Goal: Information Seeking & Learning: Learn about a topic

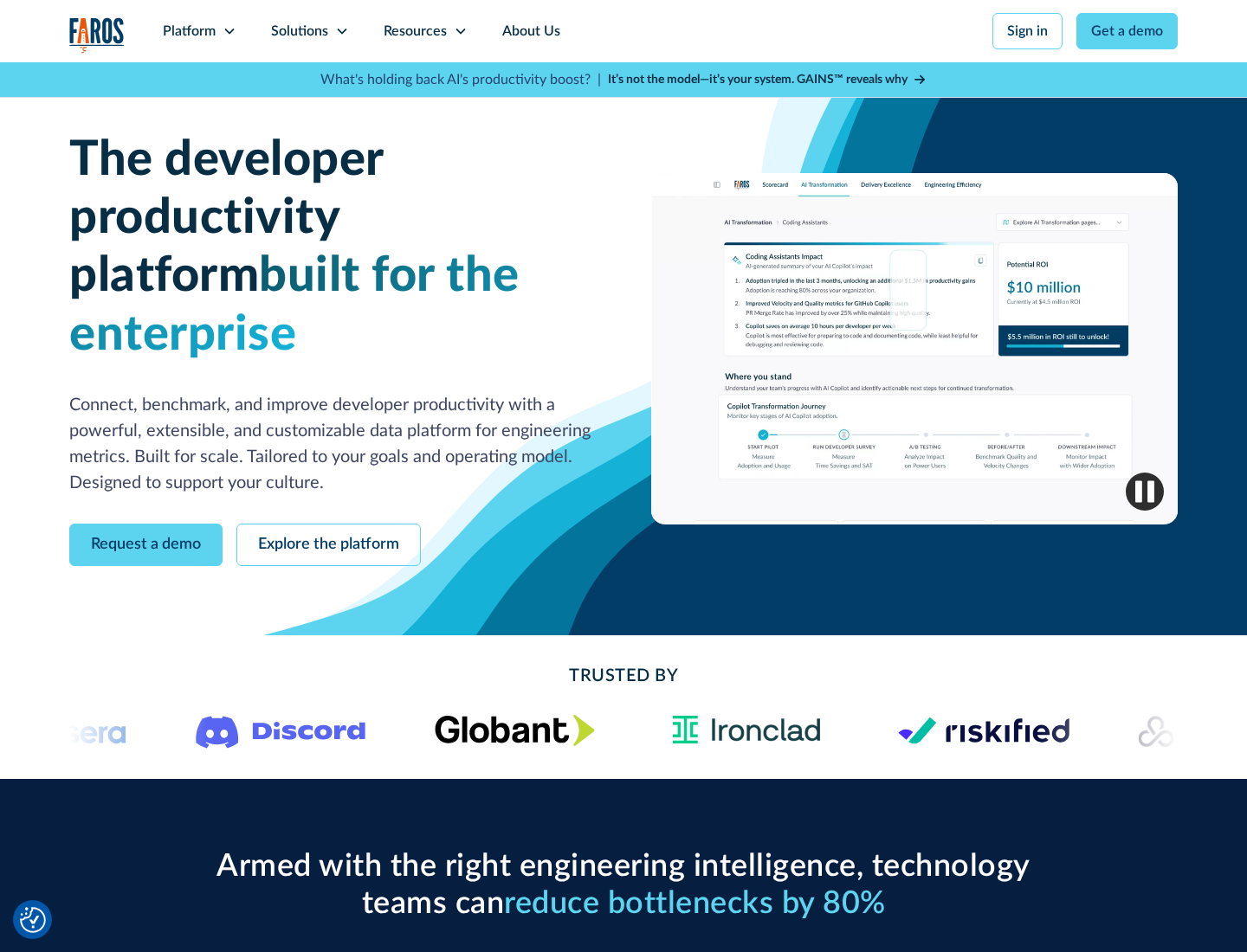
click at [228, 31] on icon at bounding box center [229, 31] width 14 height 14
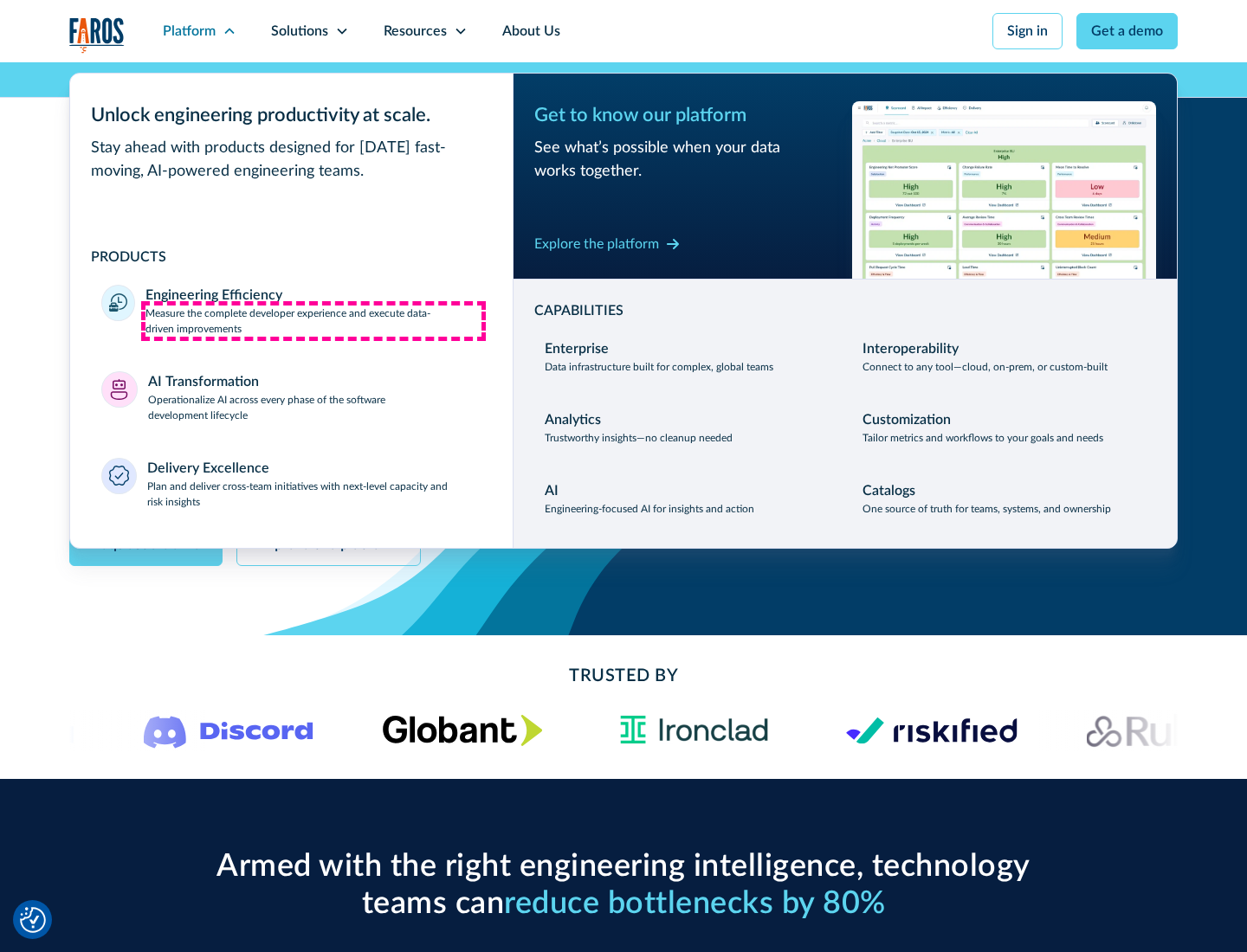
click at [313, 320] on p "Measure the complete developer experience and execute data-driven improvements" at bounding box center [313, 320] width 336 height 31
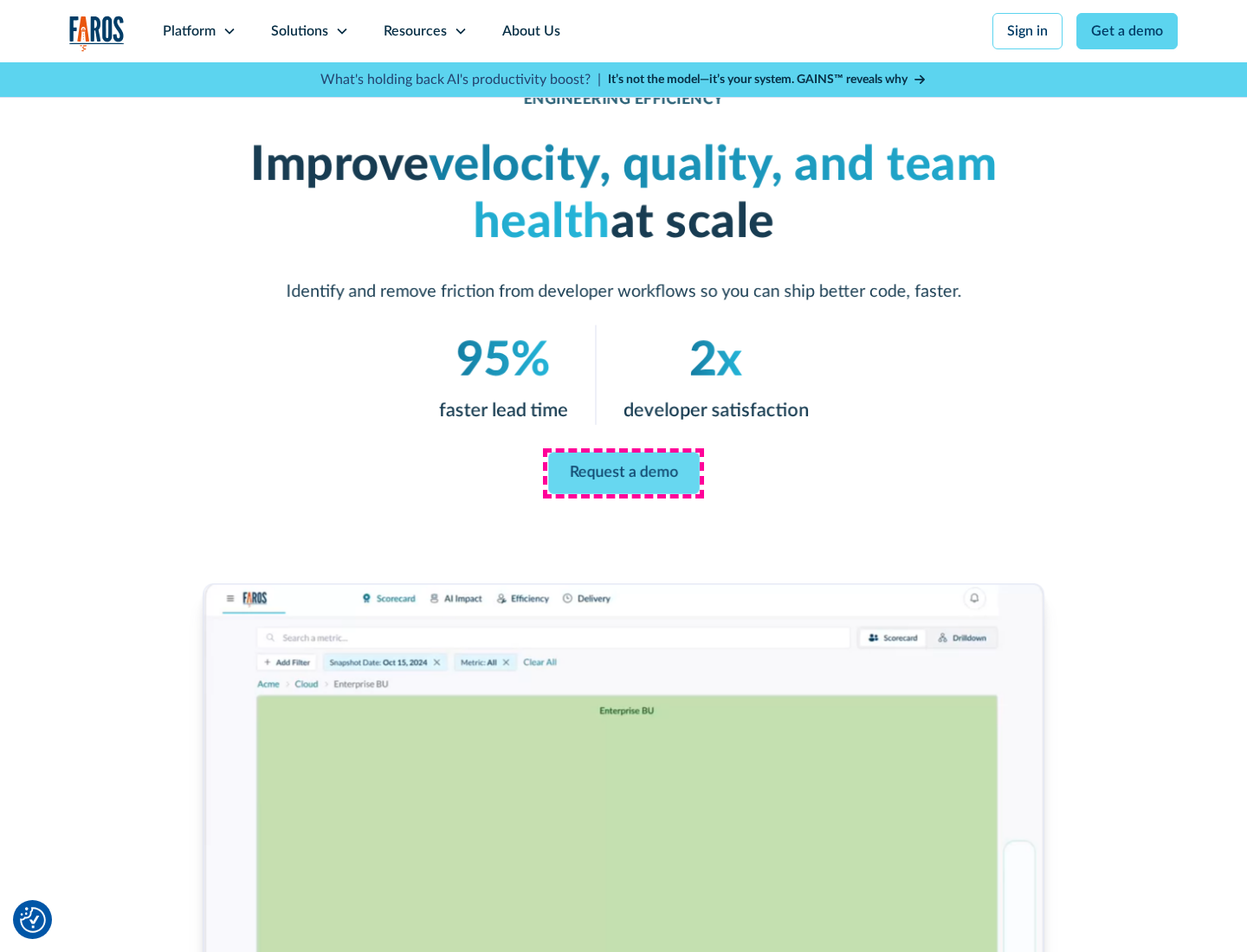
click at [623, 472] on link "Request a demo" at bounding box center [623, 473] width 151 height 42
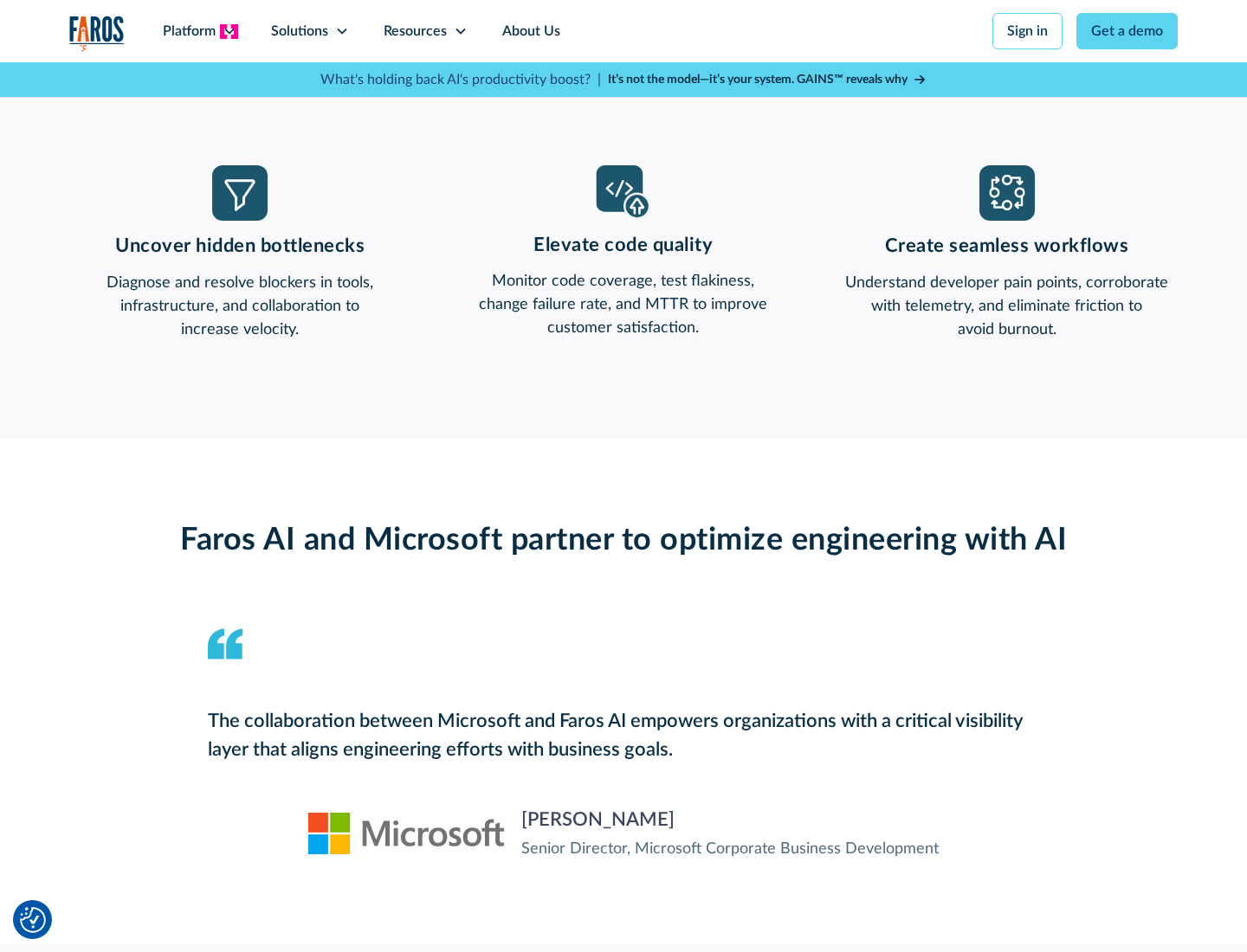
click at [228, 31] on icon at bounding box center [229, 31] width 14 height 14
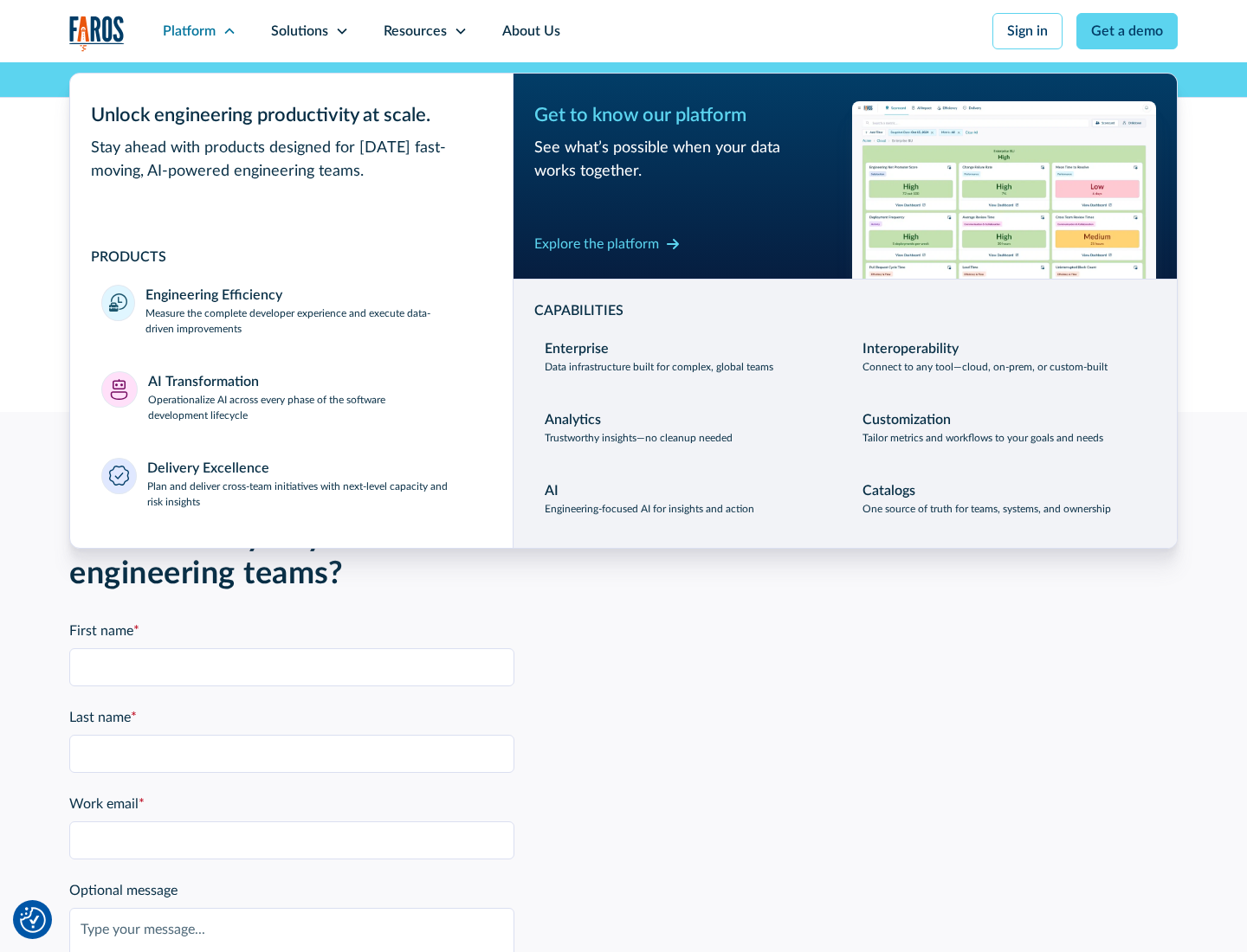
scroll to position [3797, 0]
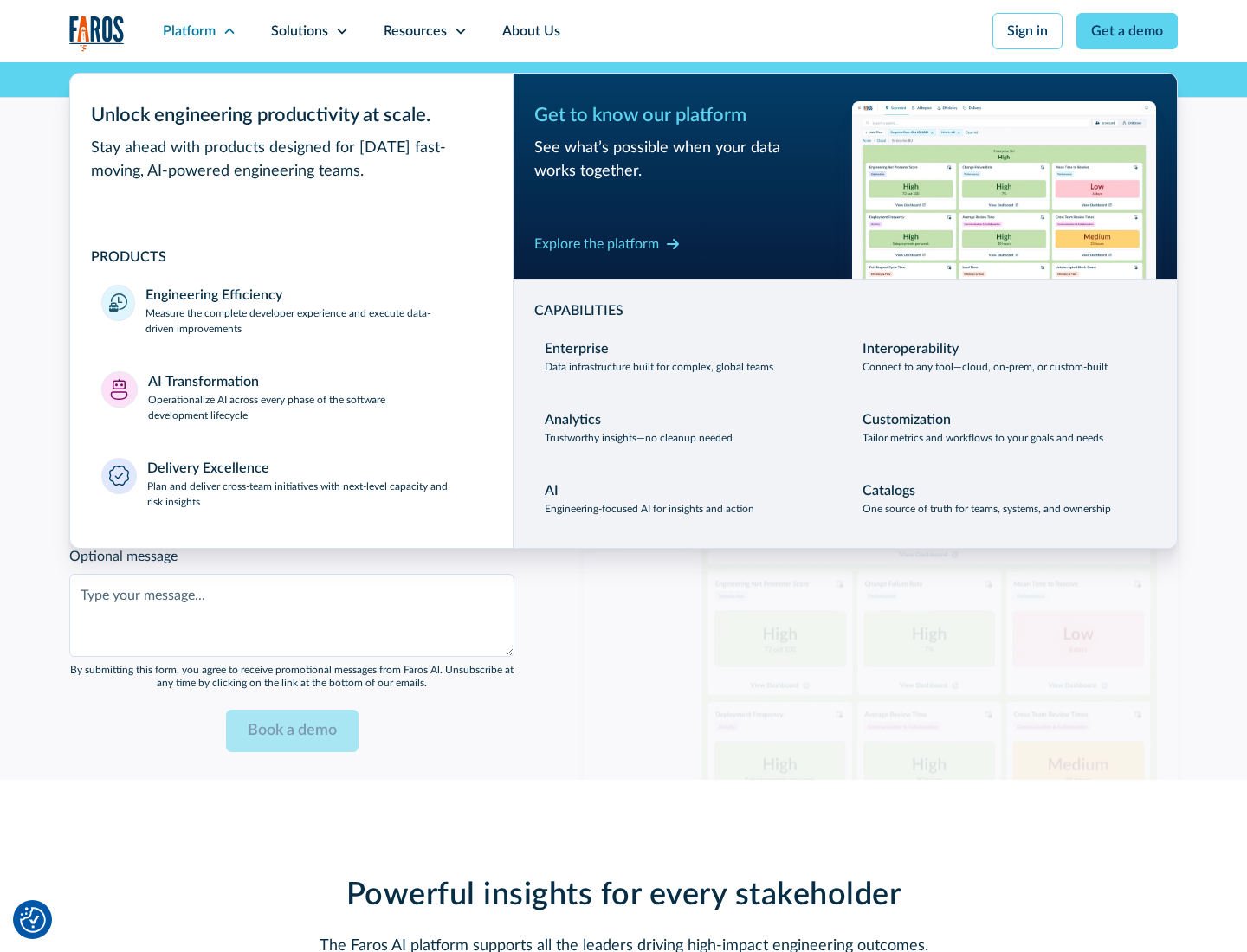
click at [314, 396] on p "Operationalize AI across every phase of the software development lifecycle" at bounding box center [315, 407] width 335 height 31
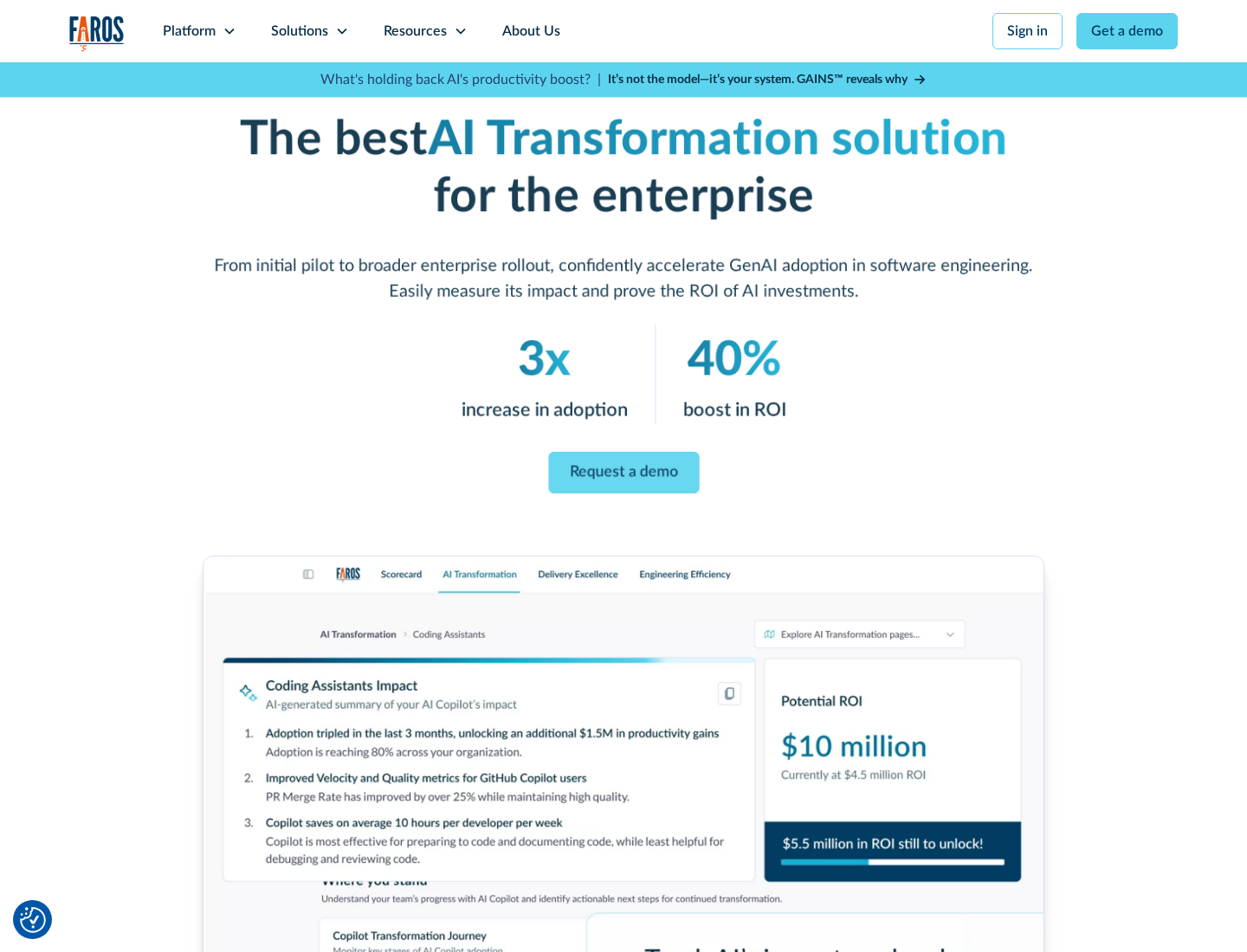
click at [623, 470] on link "Request a demo" at bounding box center [623, 472] width 150 height 42
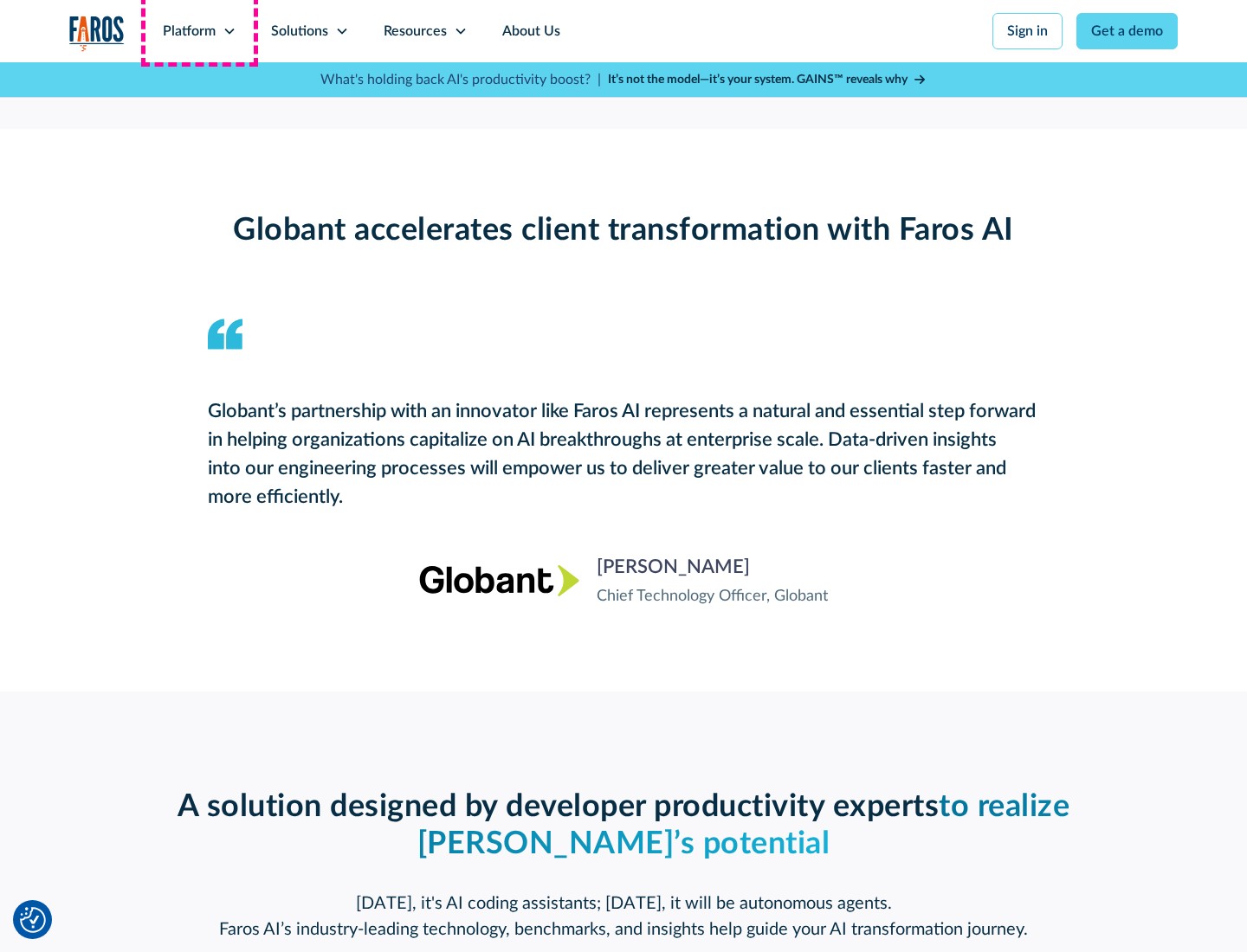
click at [199, 31] on div "Platform" at bounding box center [189, 30] width 53 height 20
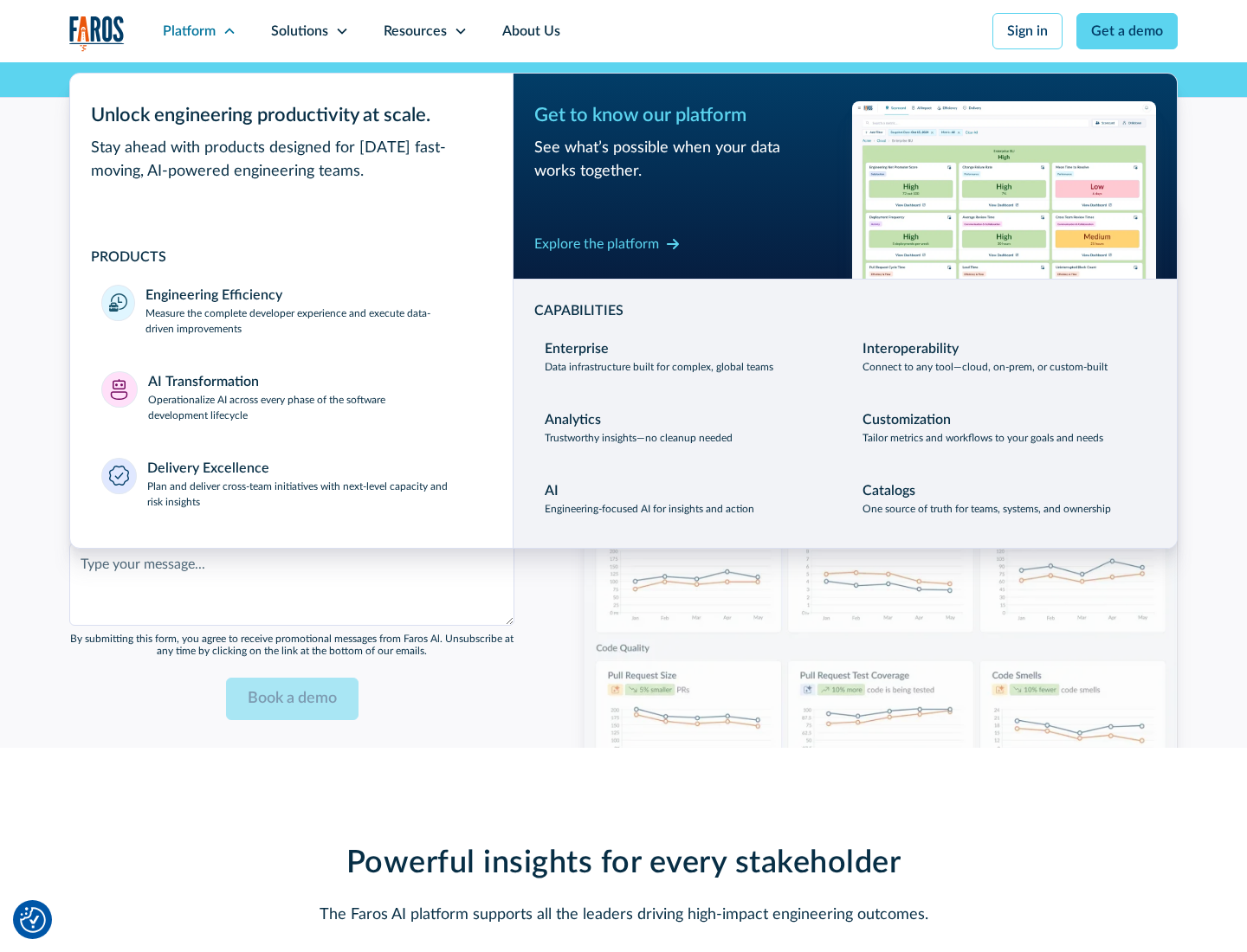
click at [597, 243] on div "Explore the platform" at bounding box center [597, 243] width 125 height 20
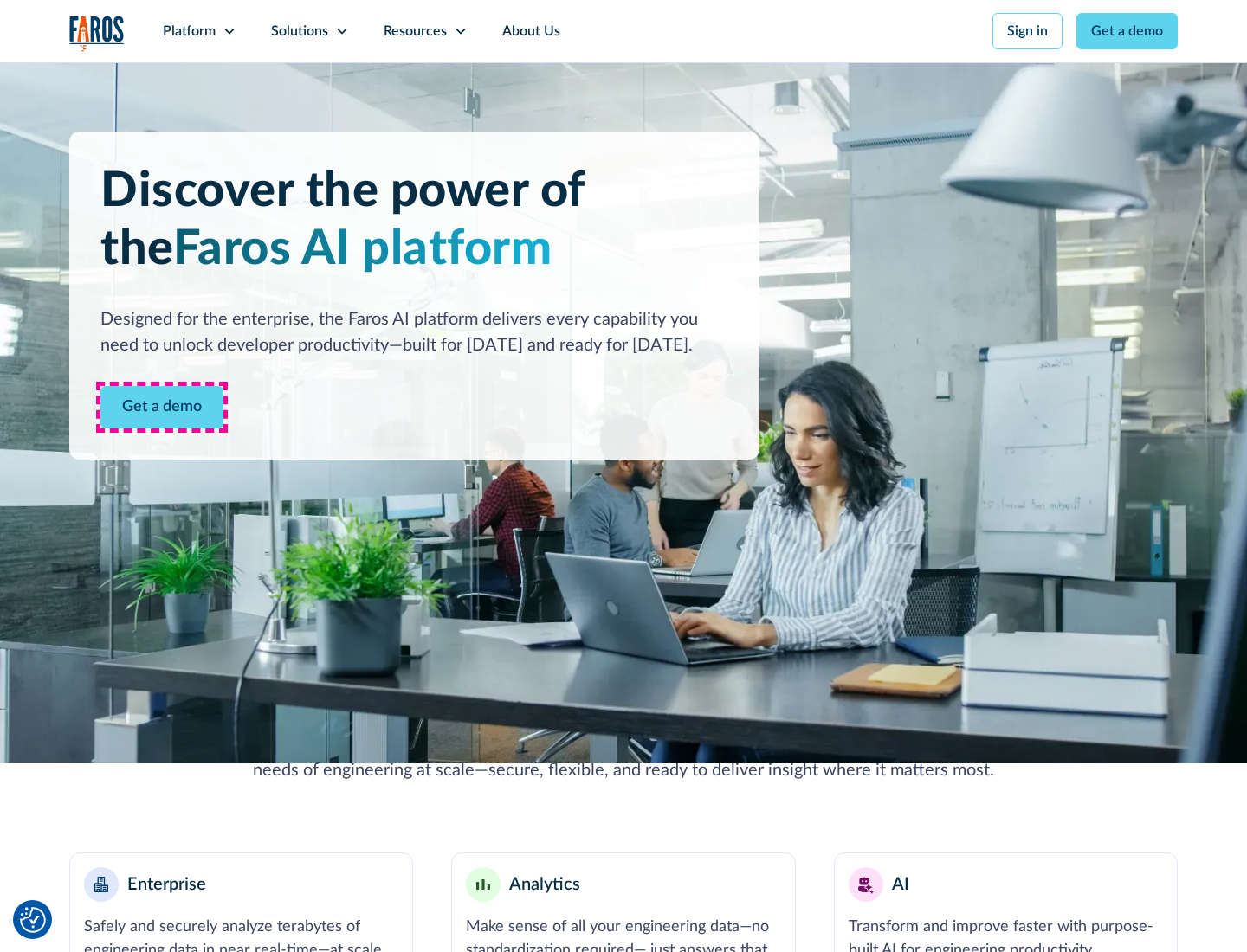
click at [162, 407] on link "Get a demo" at bounding box center [161, 407] width 123 height 42
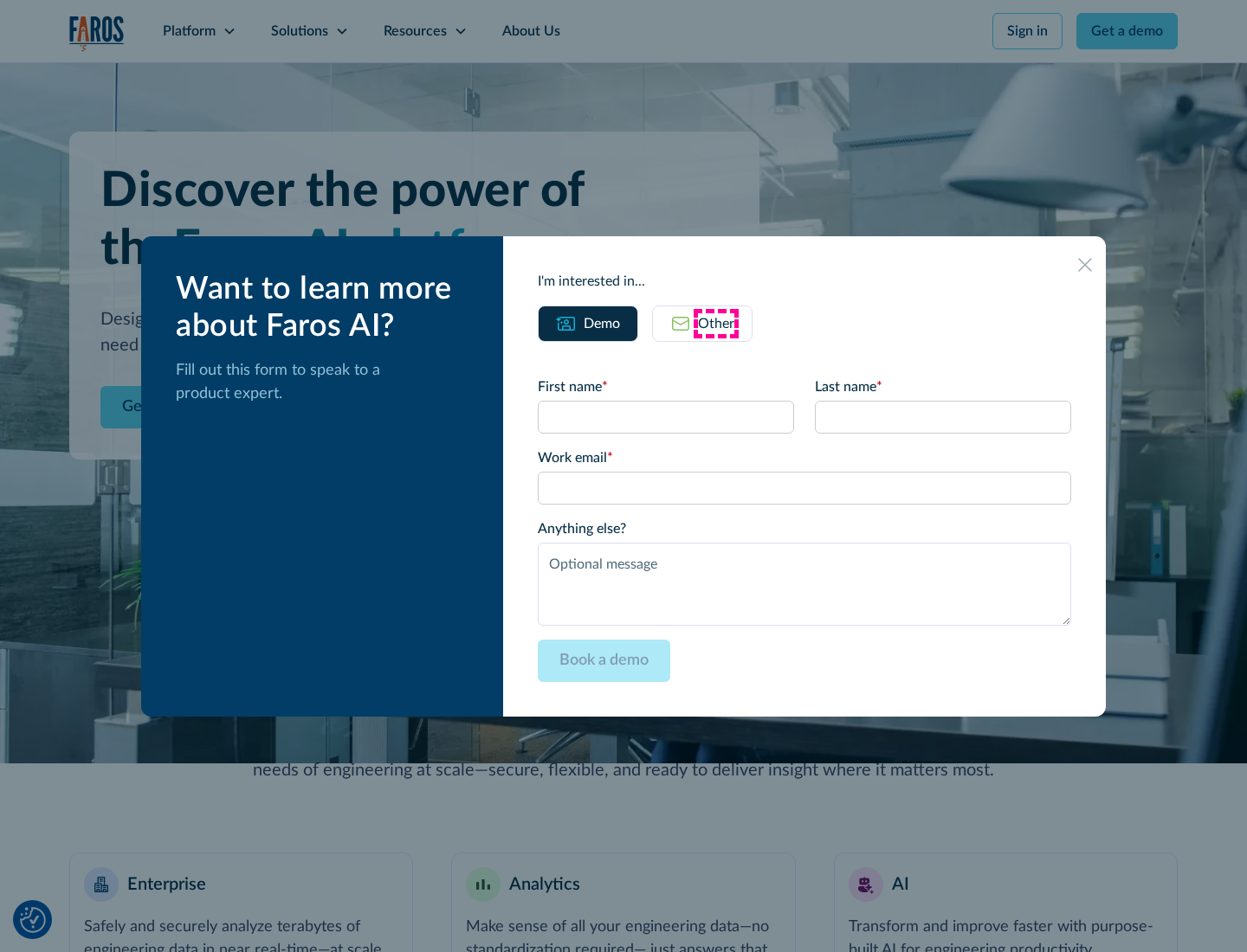
click at [716, 323] on div "Other" at bounding box center [716, 323] width 36 height 20
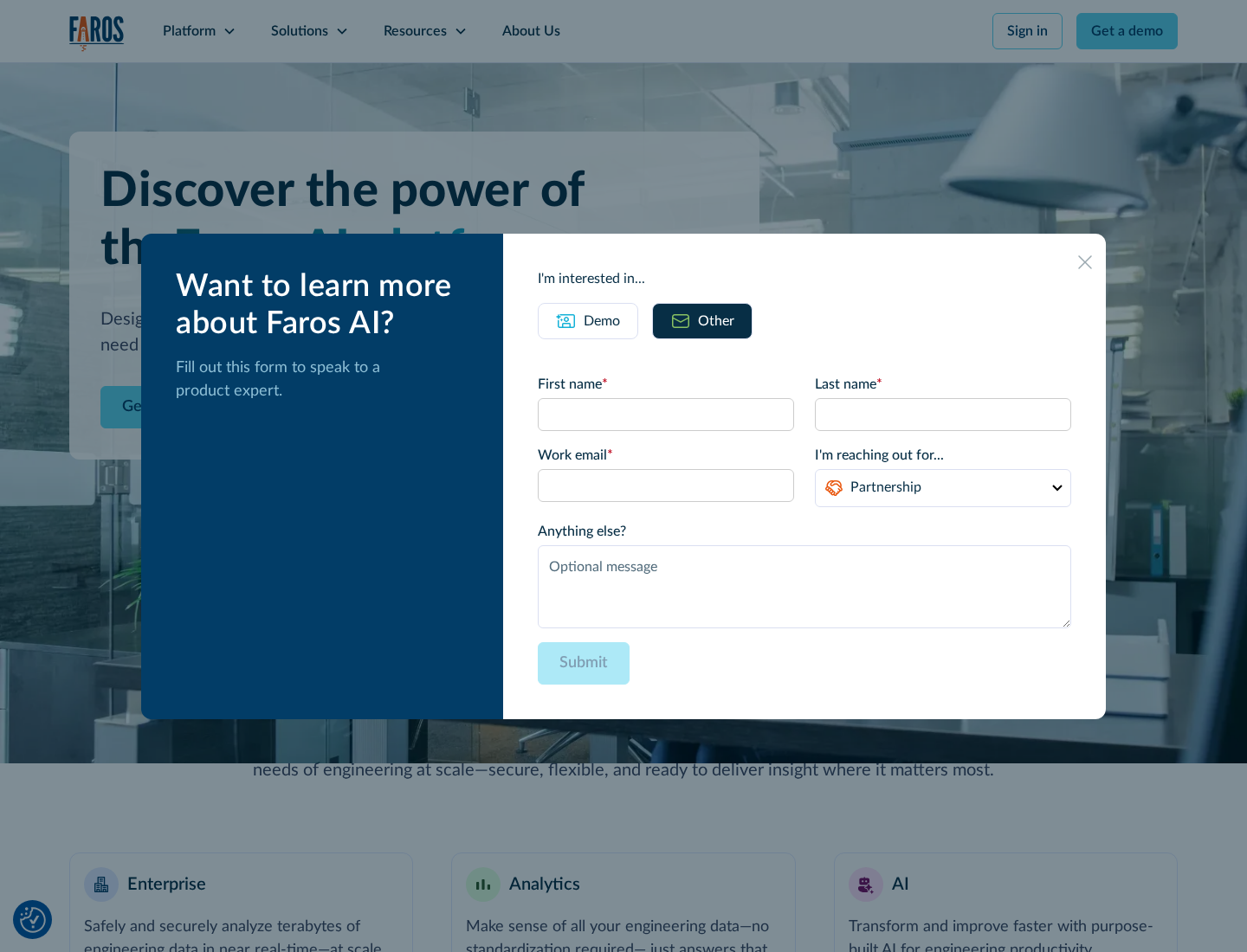
click at [602, 320] on div "Demo" at bounding box center [601, 320] width 36 height 20
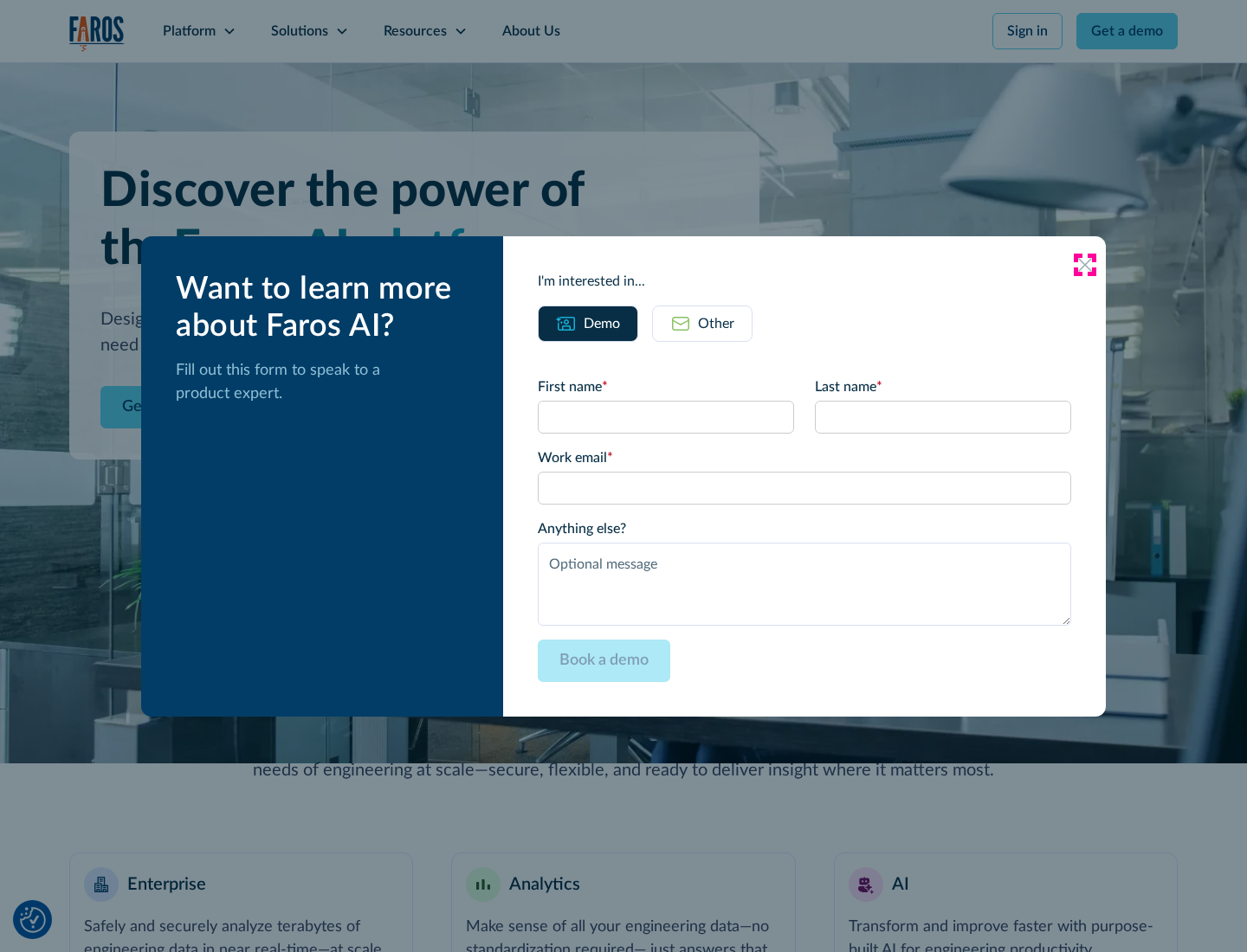
click at [1085, 264] on icon at bounding box center [1085, 265] width 14 height 14
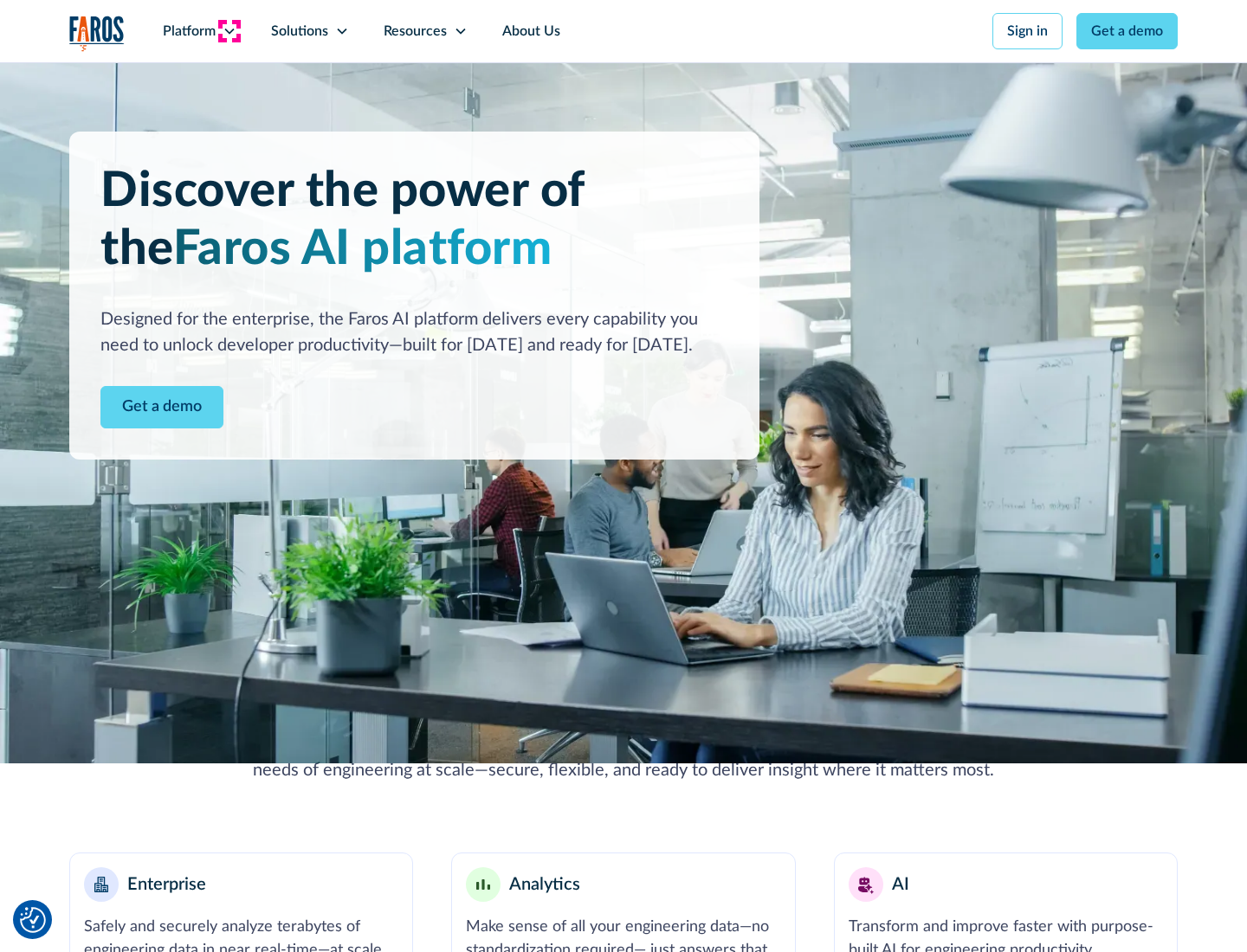
click at [228, 31] on icon at bounding box center [229, 31] width 14 height 14
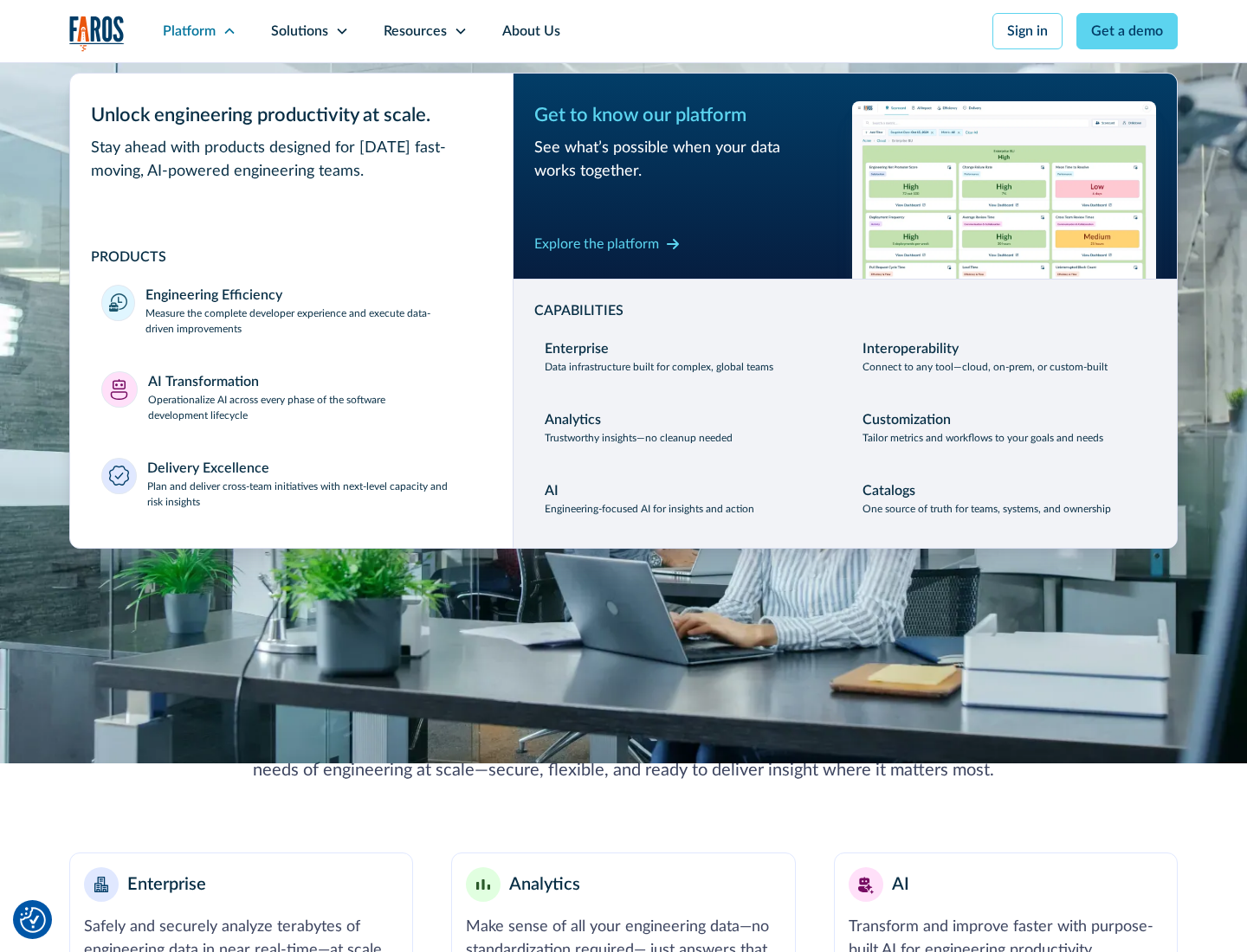
click at [313, 494] on p "Plan and deliver cross-team initiatives with next-level capacity and risk insig…" at bounding box center [314, 494] width 335 height 31
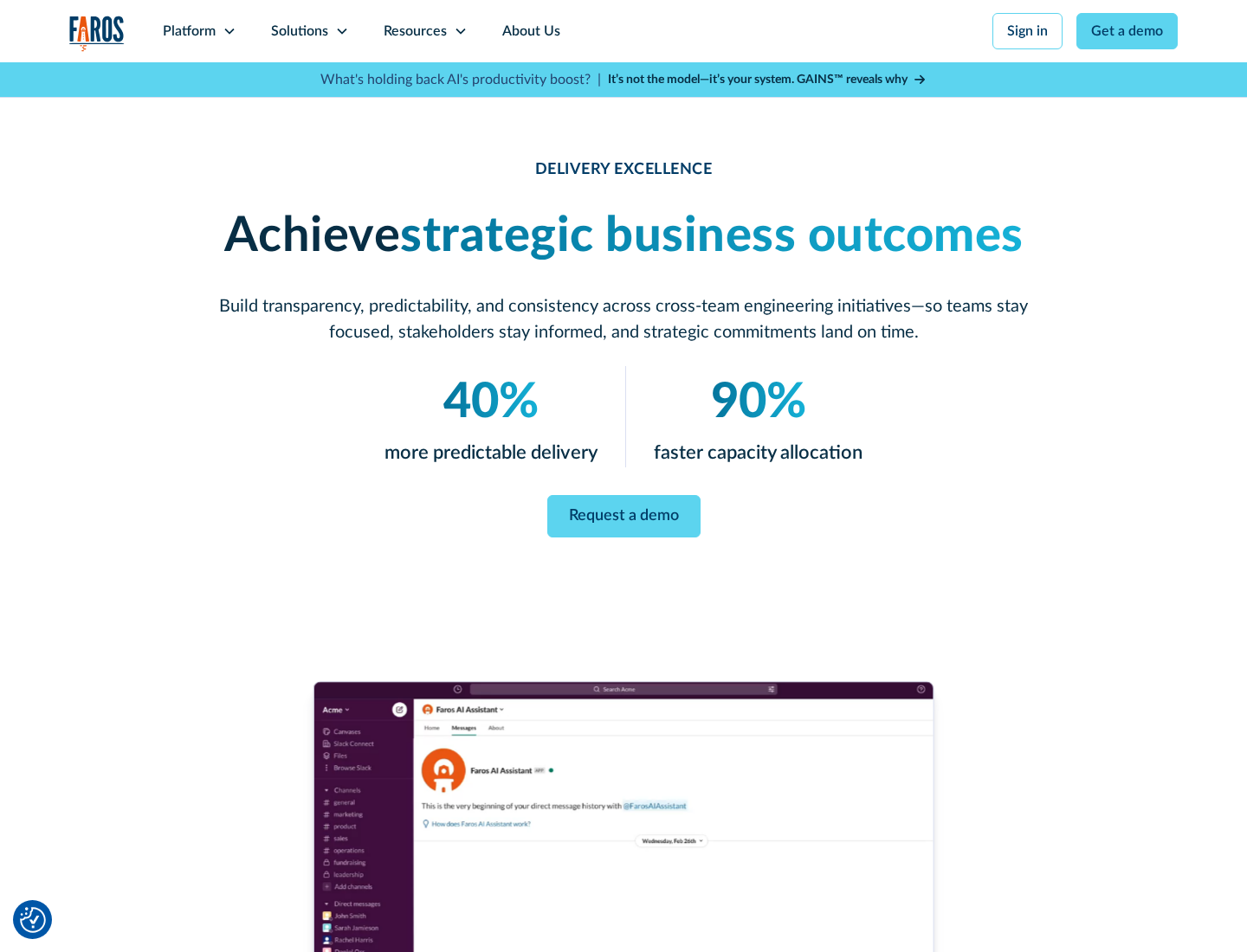
click at [341, 31] on icon at bounding box center [343, 31] width 14 height 14
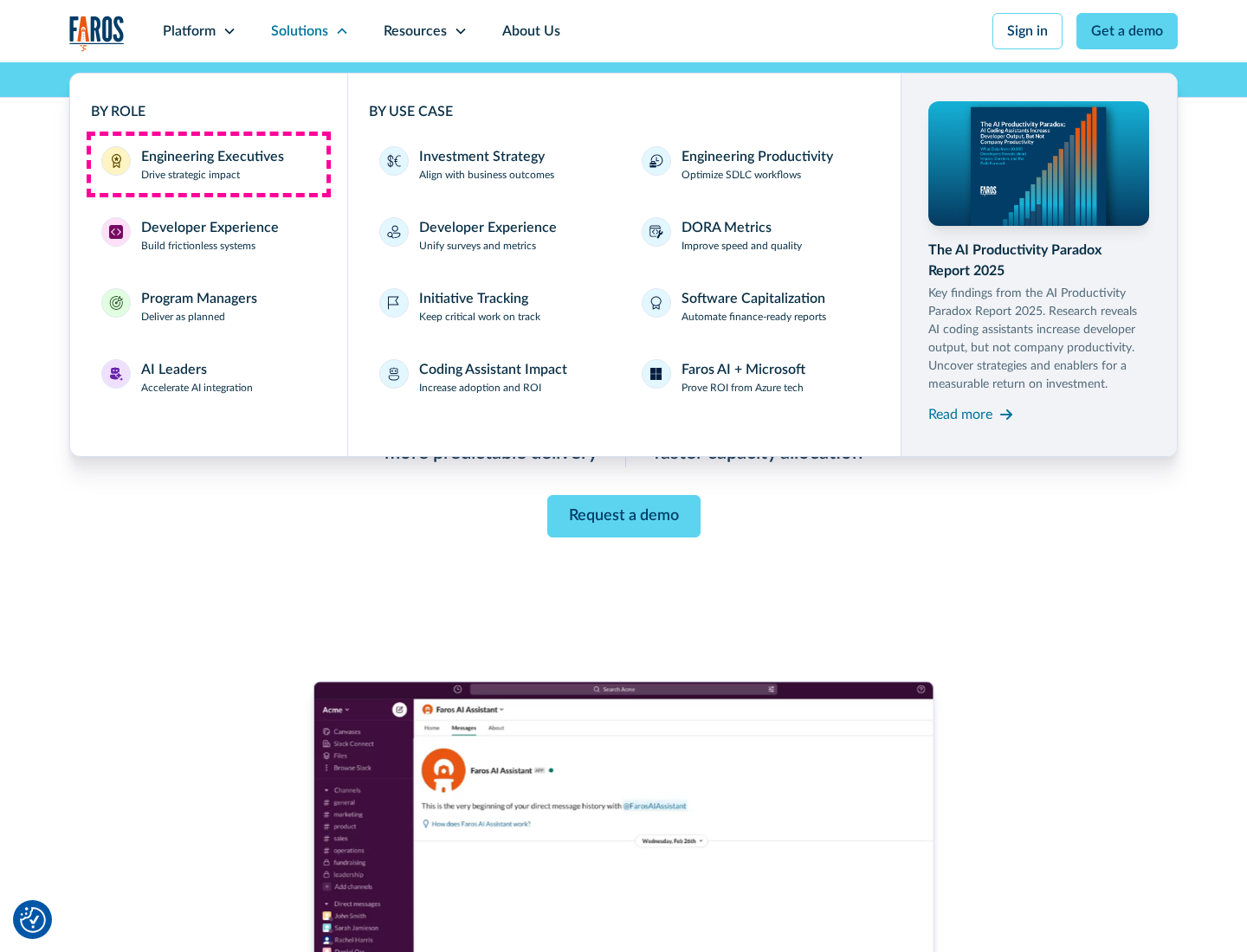
click at [208, 165] on div "Engineering Executives" at bounding box center [212, 156] width 142 height 20
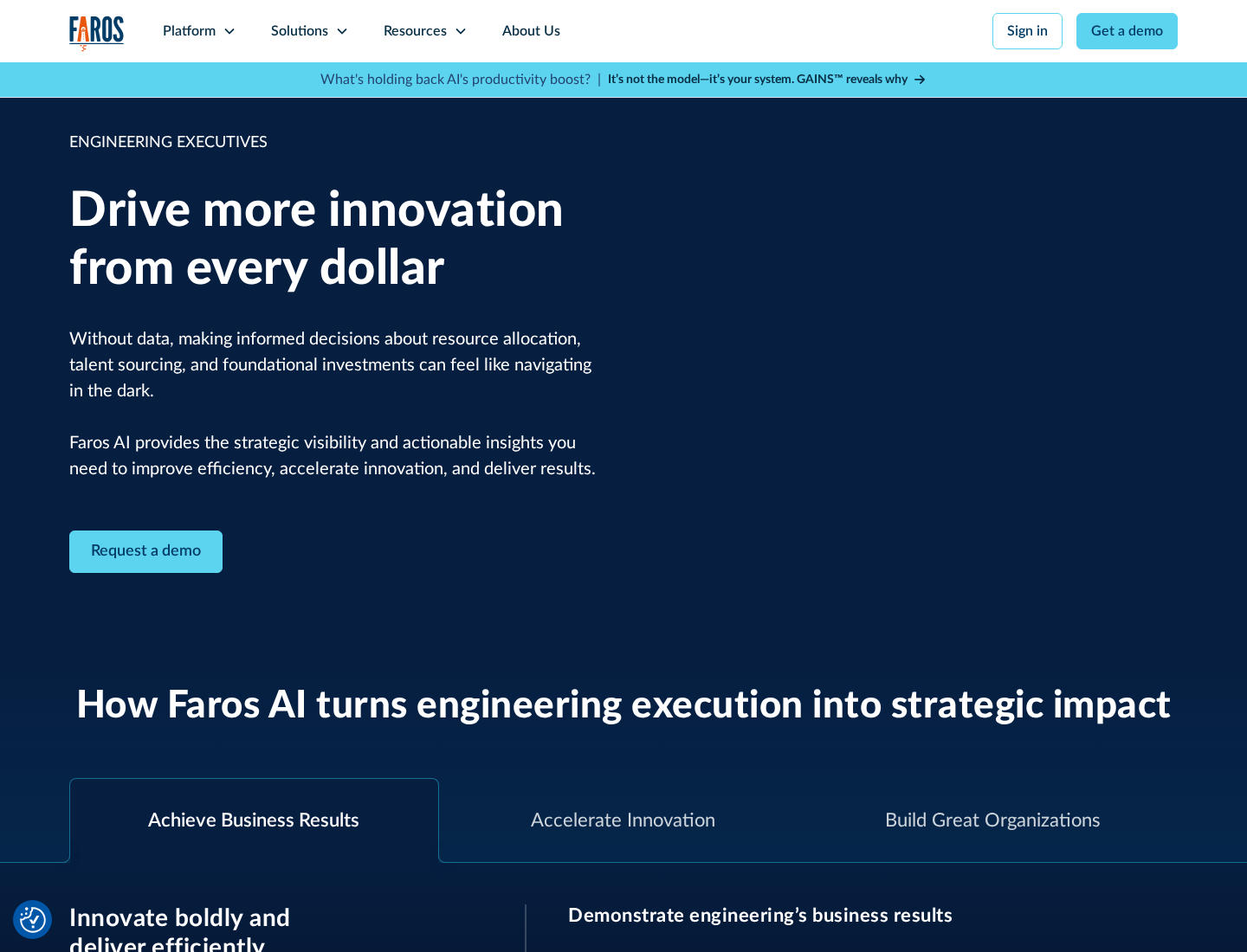
click at [341, 31] on icon at bounding box center [343, 31] width 14 height 14
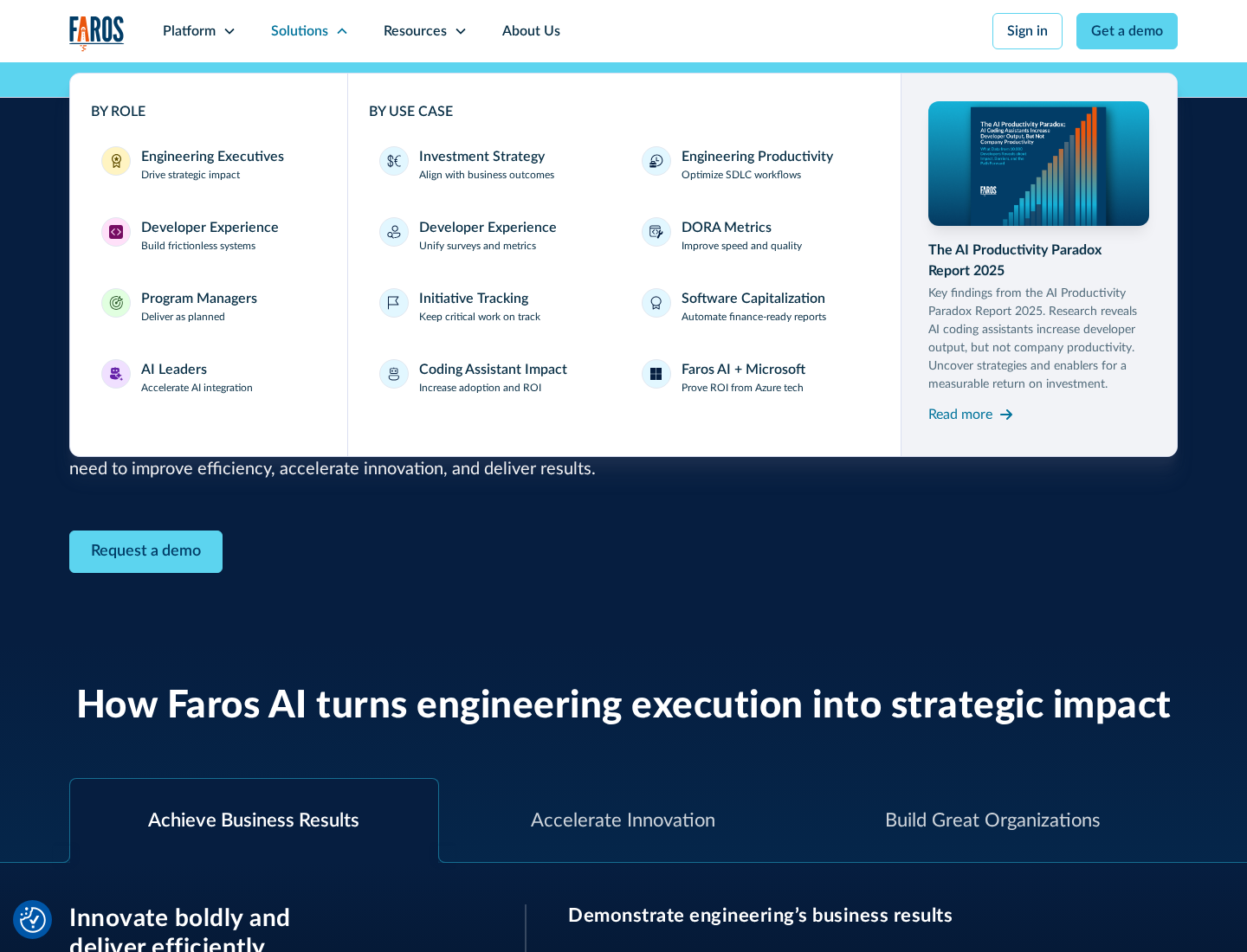
click at [208, 227] on div "Developer Experience" at bounding box center [210, 227] width 138 height 20
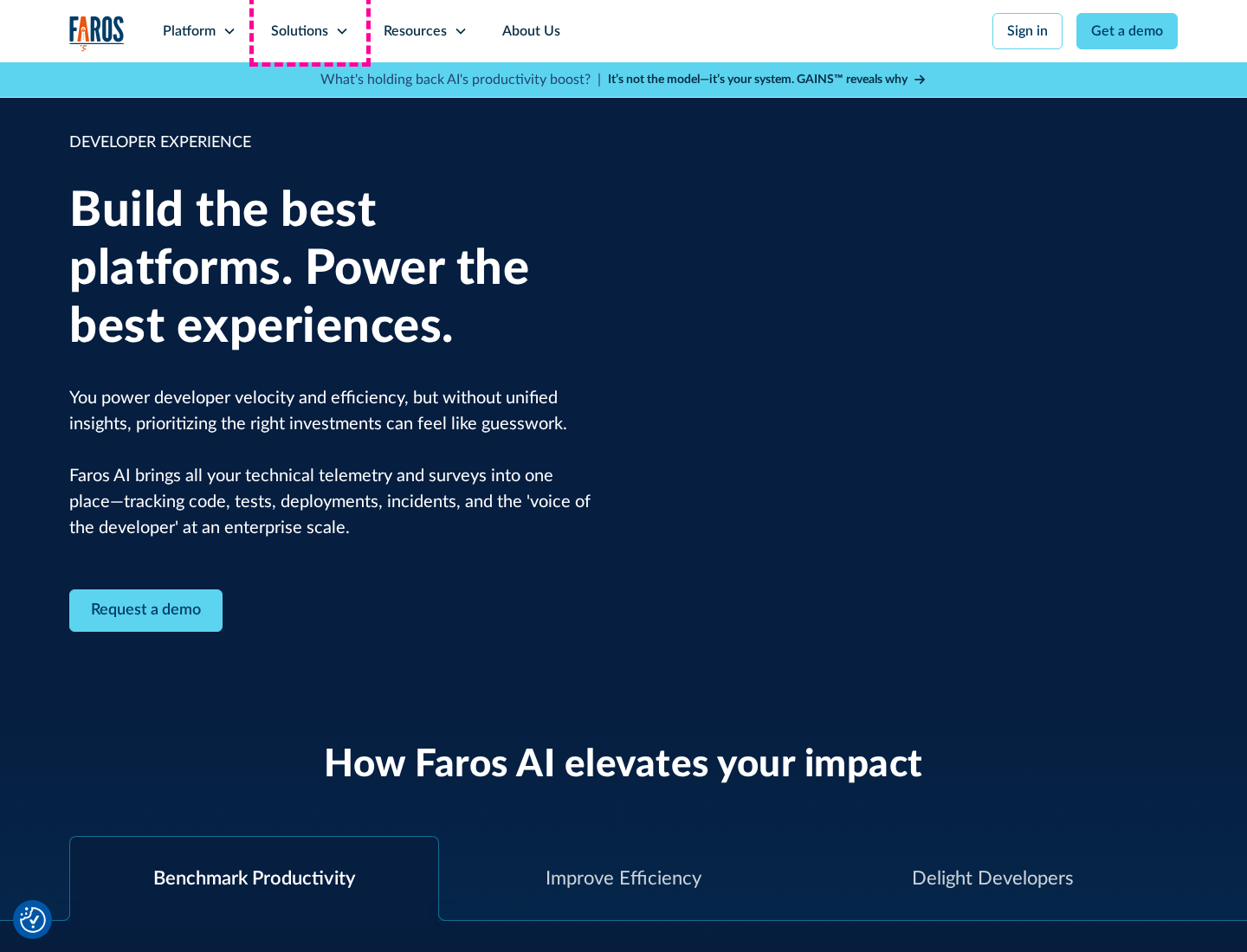
click at [309, 31] on div "Solutions" at bounding box center [299, 30] width 58 height 20
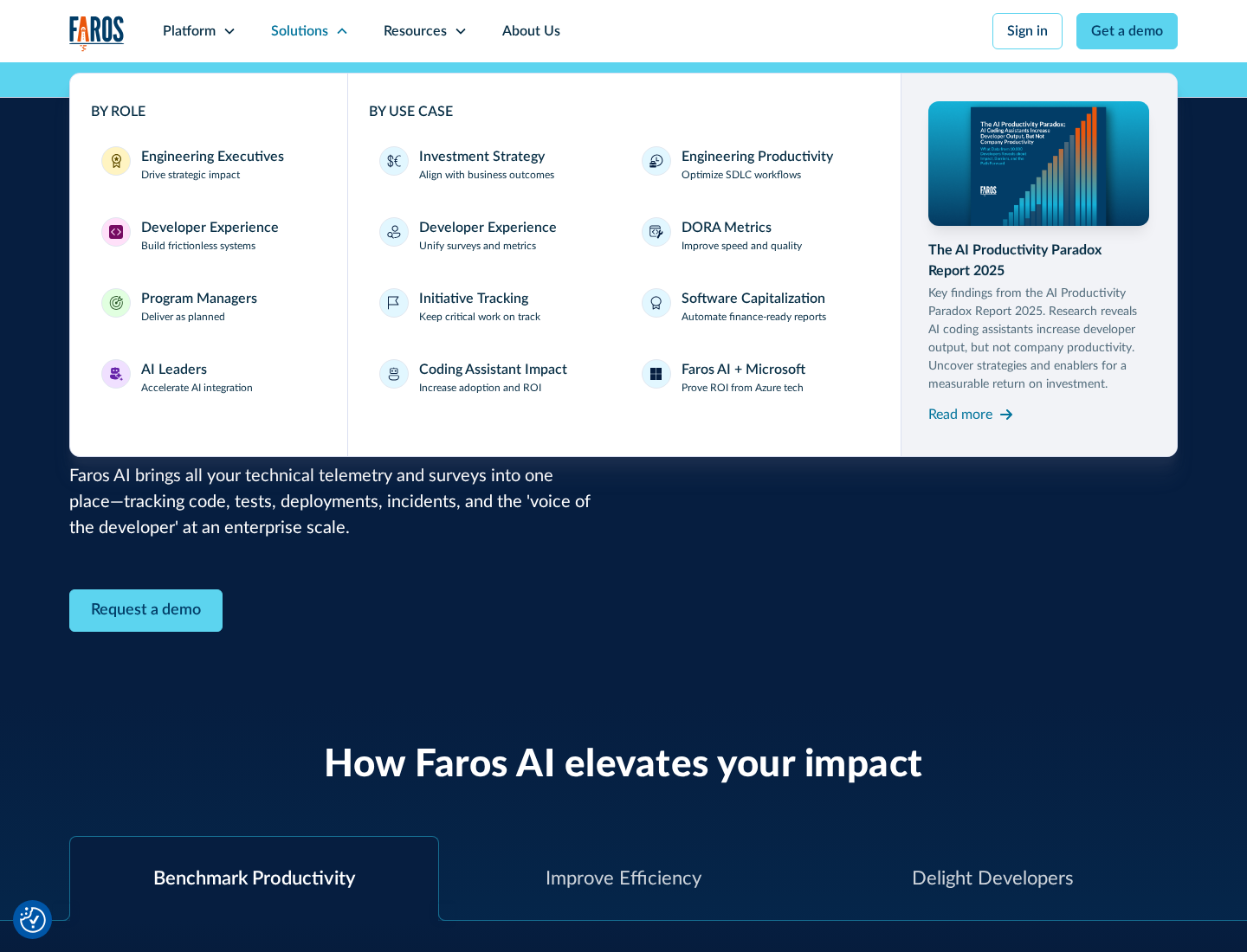
click at [198, 306] on div "Program Managers" at bounding box center [198, 298] width 116 height 20
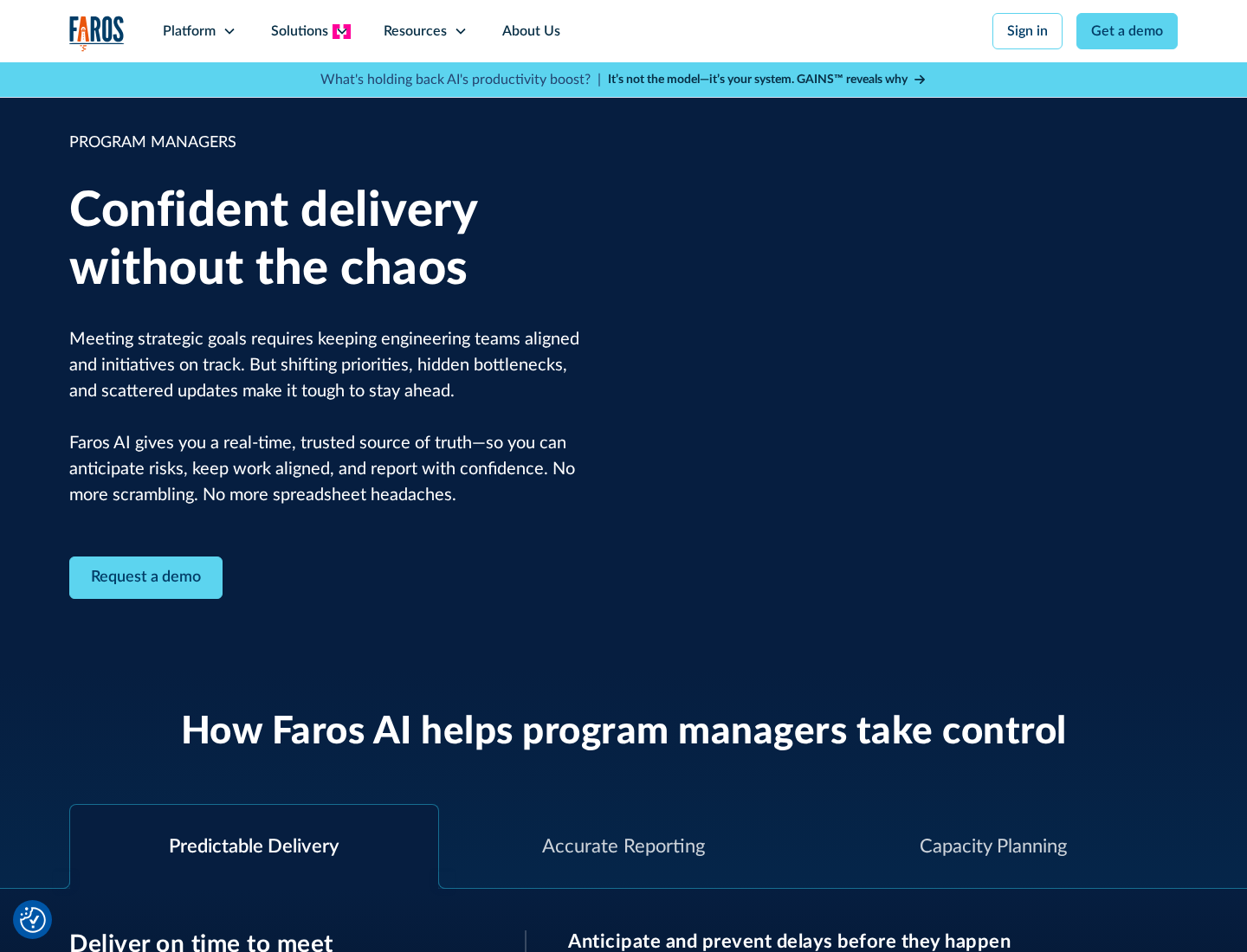
click at [341, 31] on icon at bounding box center [343, 31] width 14 height 14
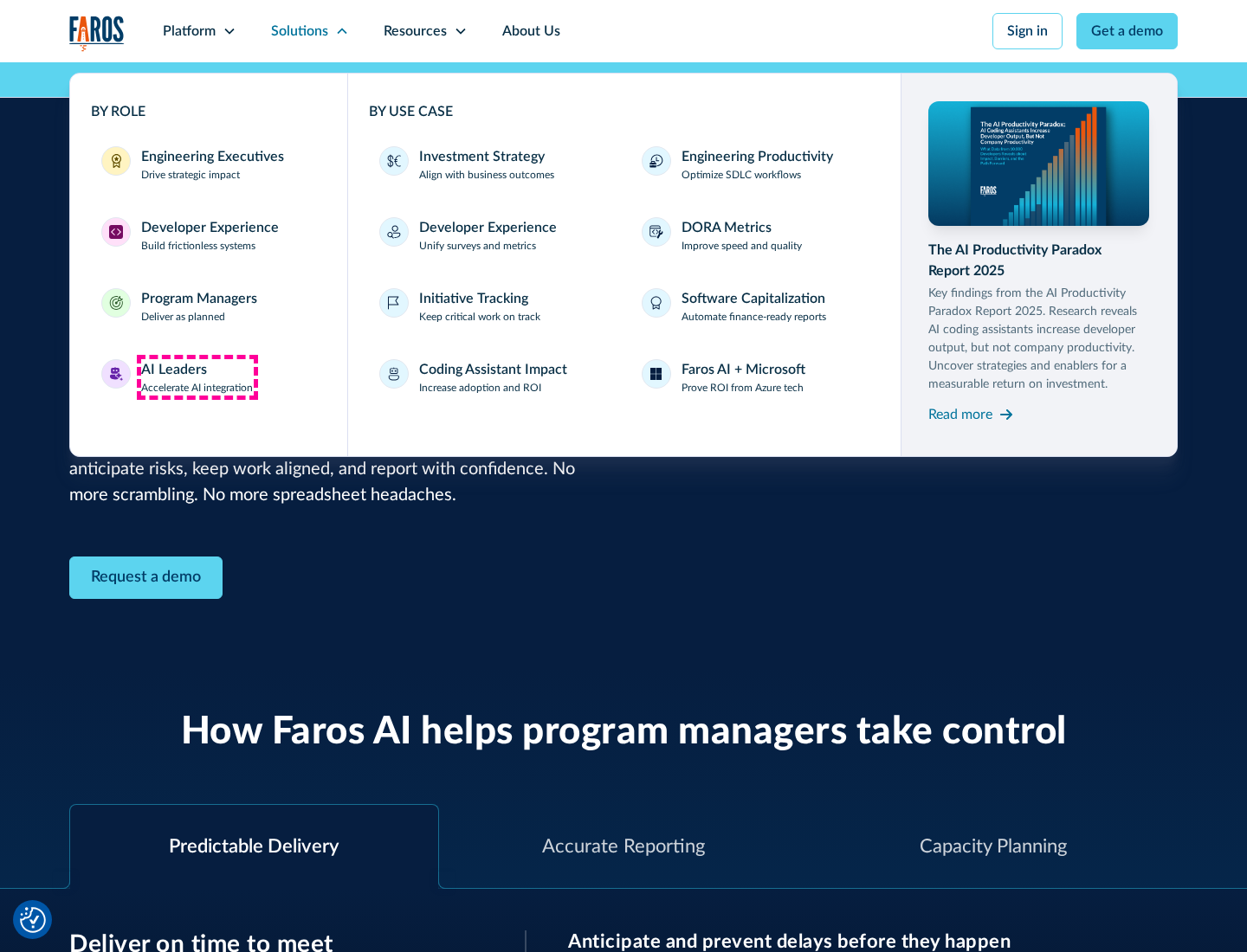
click at [197, 378] on div "AI Leaders" at bounding box center [173, 369] width 65 height 20
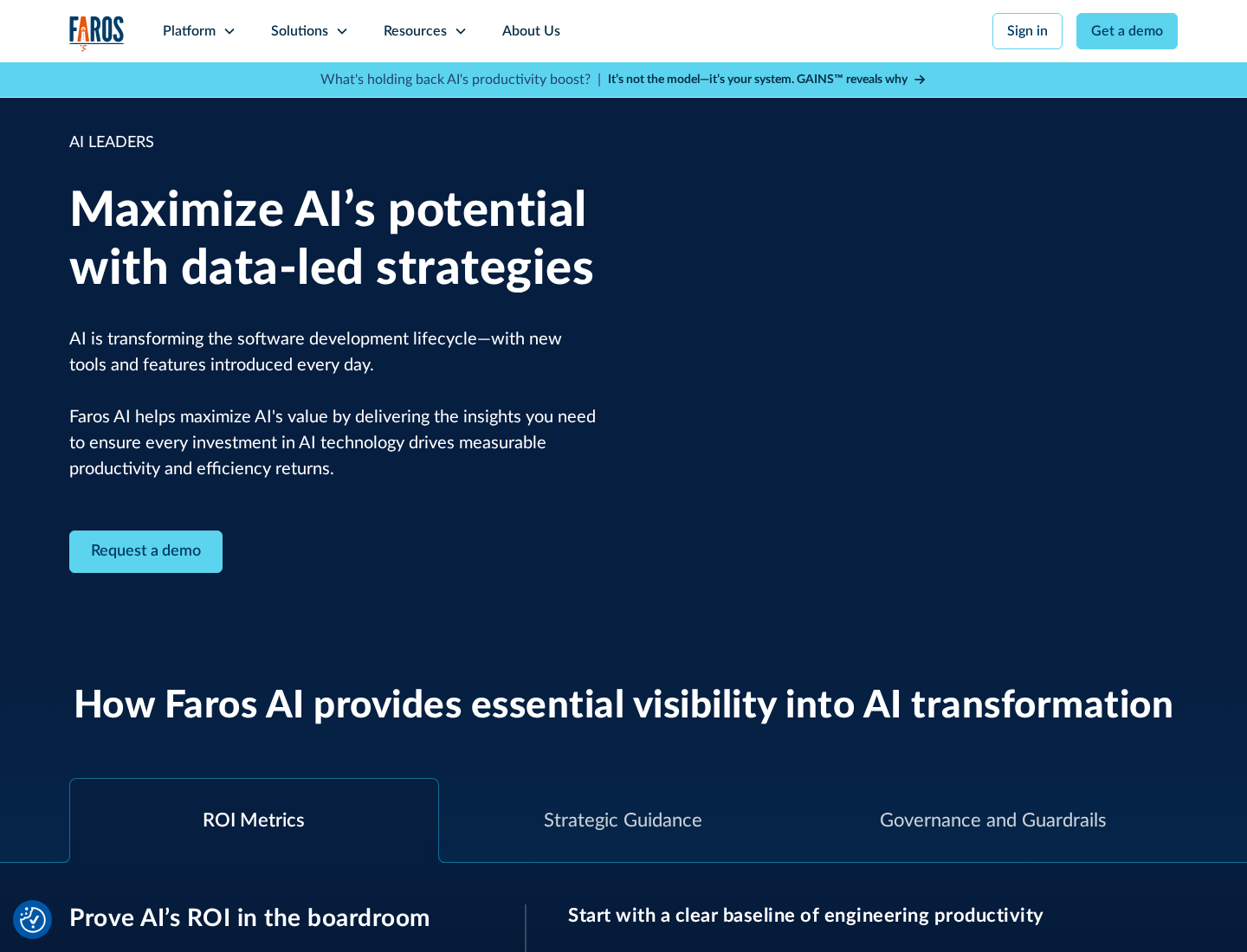
click at [341, 31] on icon at bounding box center [343, 31] width 14 height 14
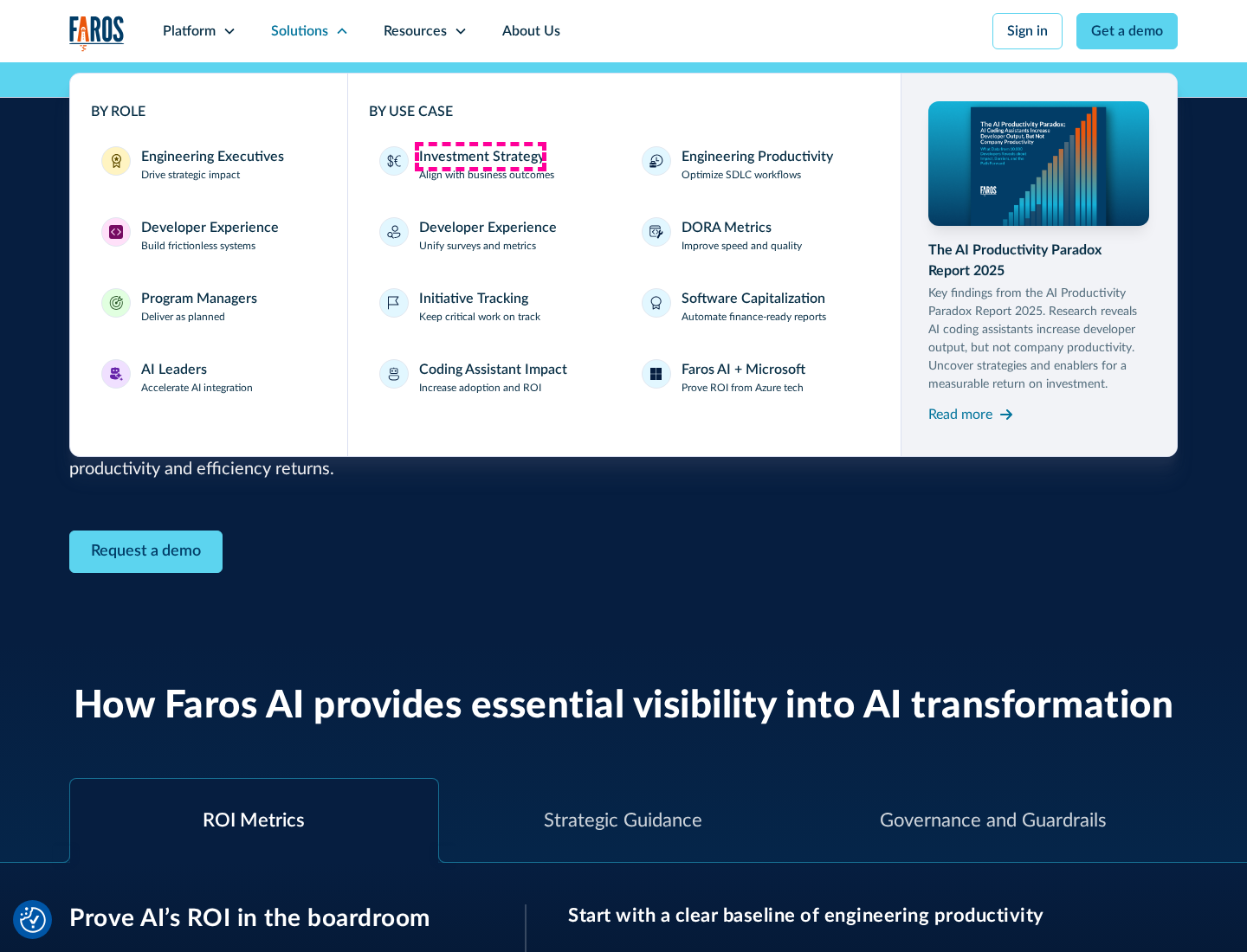
click at [480, 157] on div "Investment Strategy" at bounding box center [482, 156] width 126 height 20
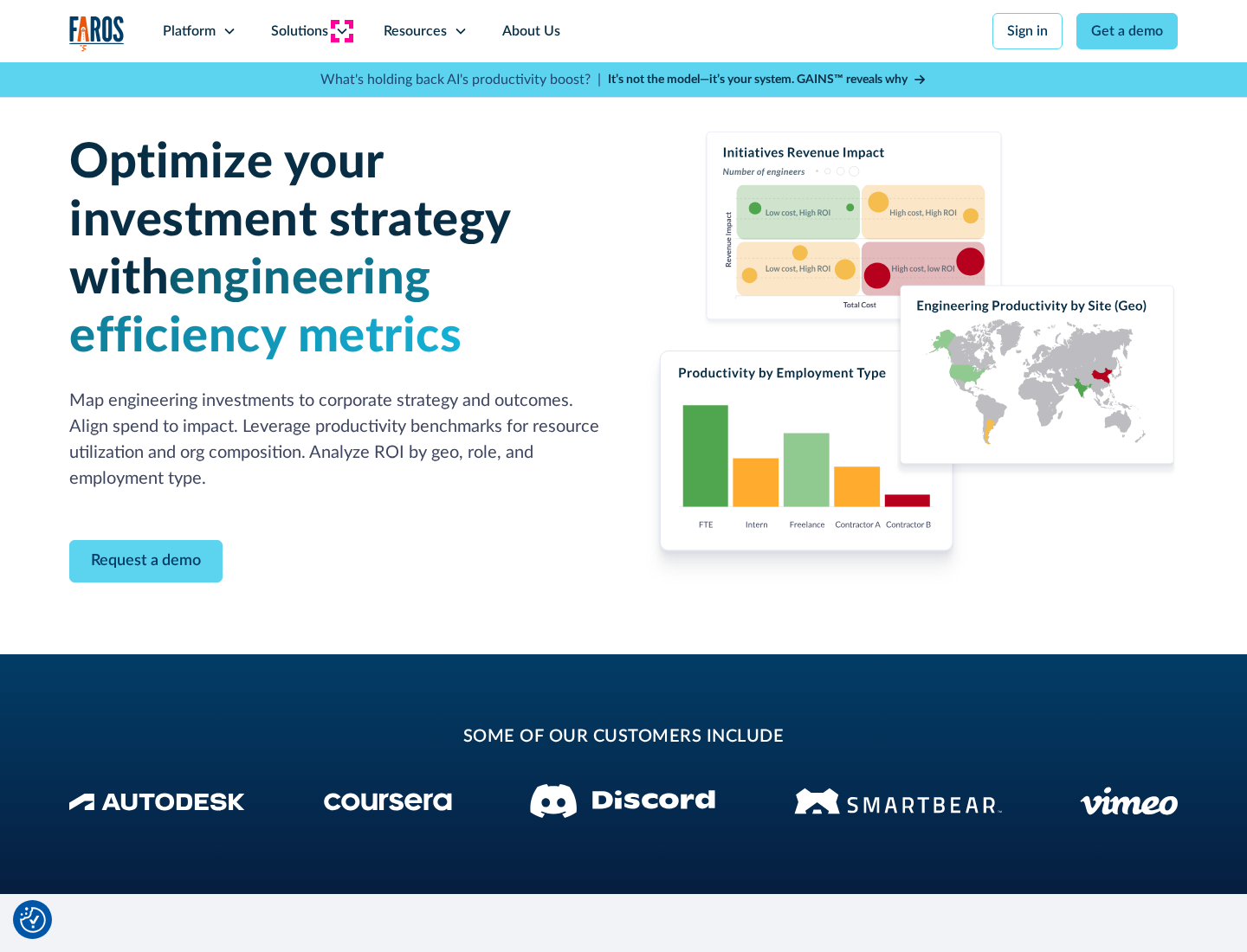
click at [341, 31] on icon at bounding box center [343, 31] width 14 height 14
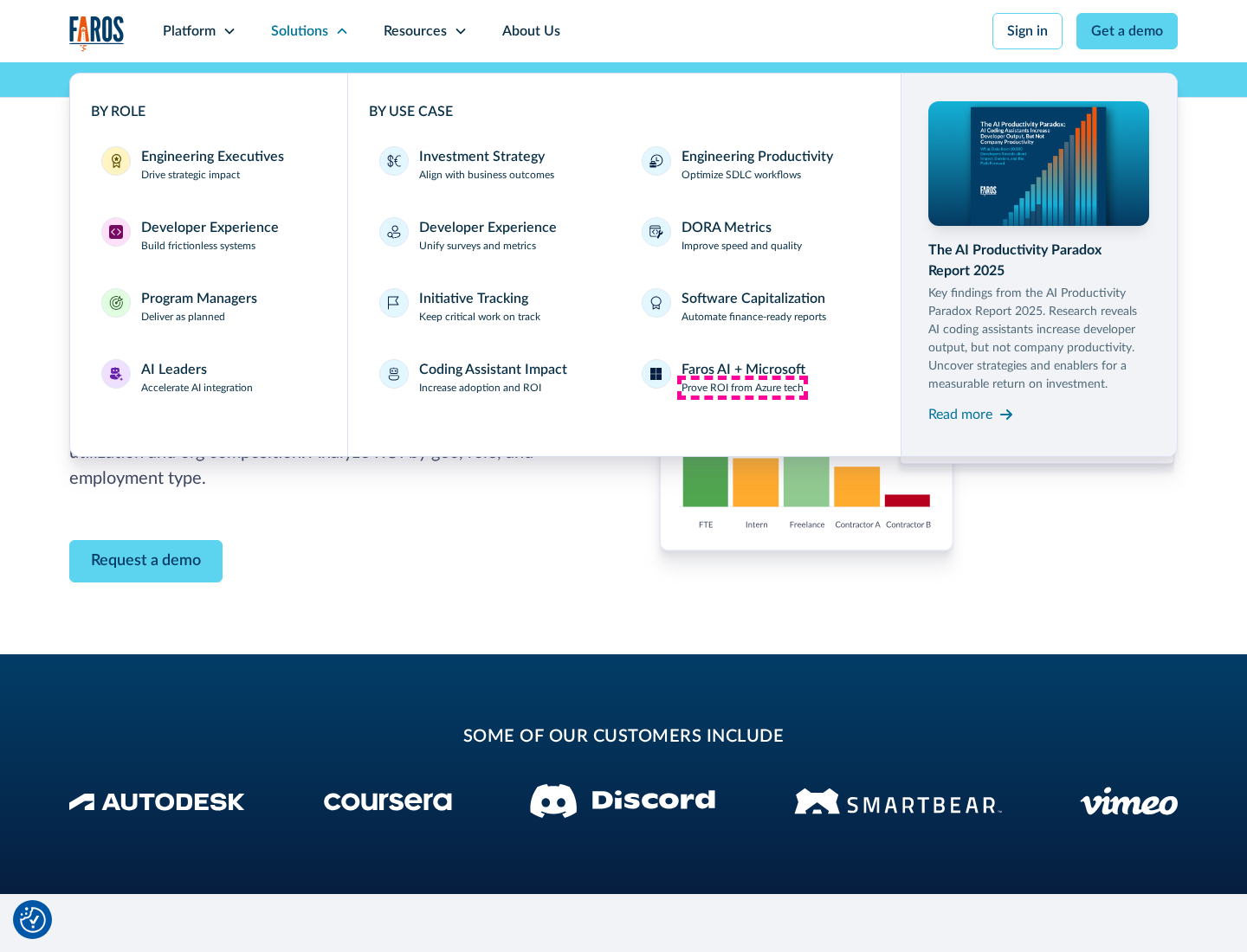
click at [742, 388] on p "Prove ROI from Azure tech" at bounding box center [743, 388] width 122 height 16
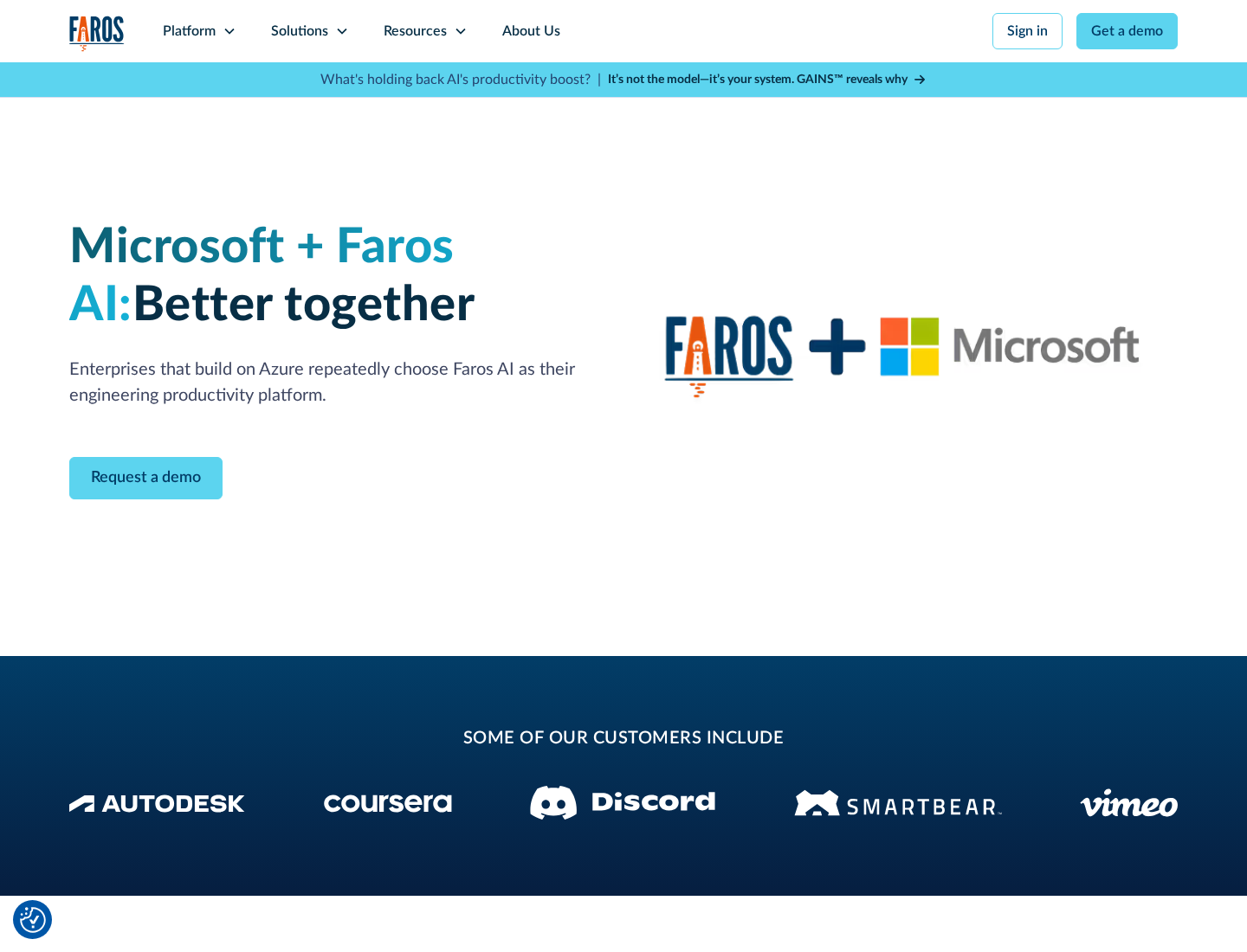
click at [341, 31] on icon at bounding box center [343, 31] width 14 height 14
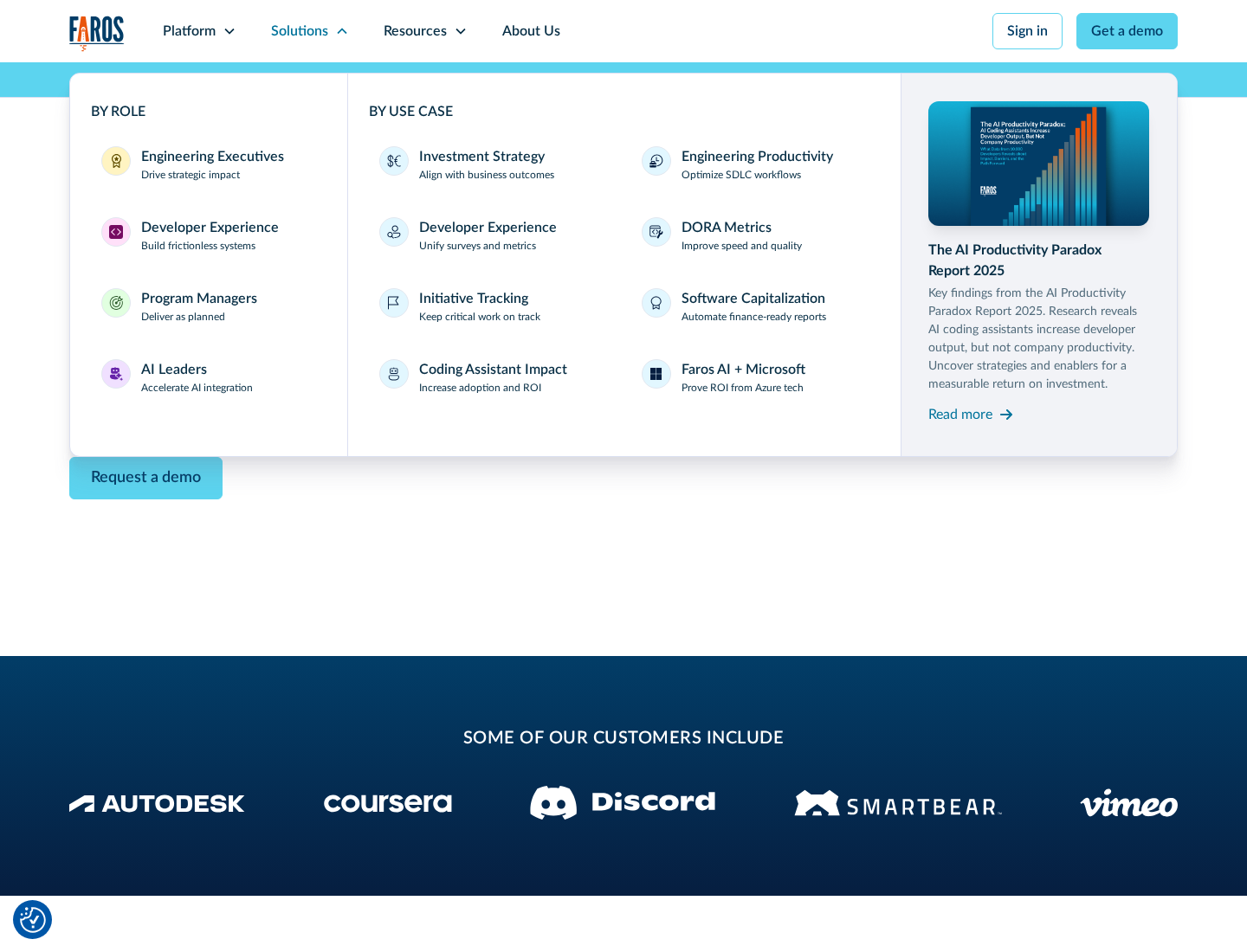
click at [960, 414] on div "Read more" at bounding box center [960, 414] width 64 height 20
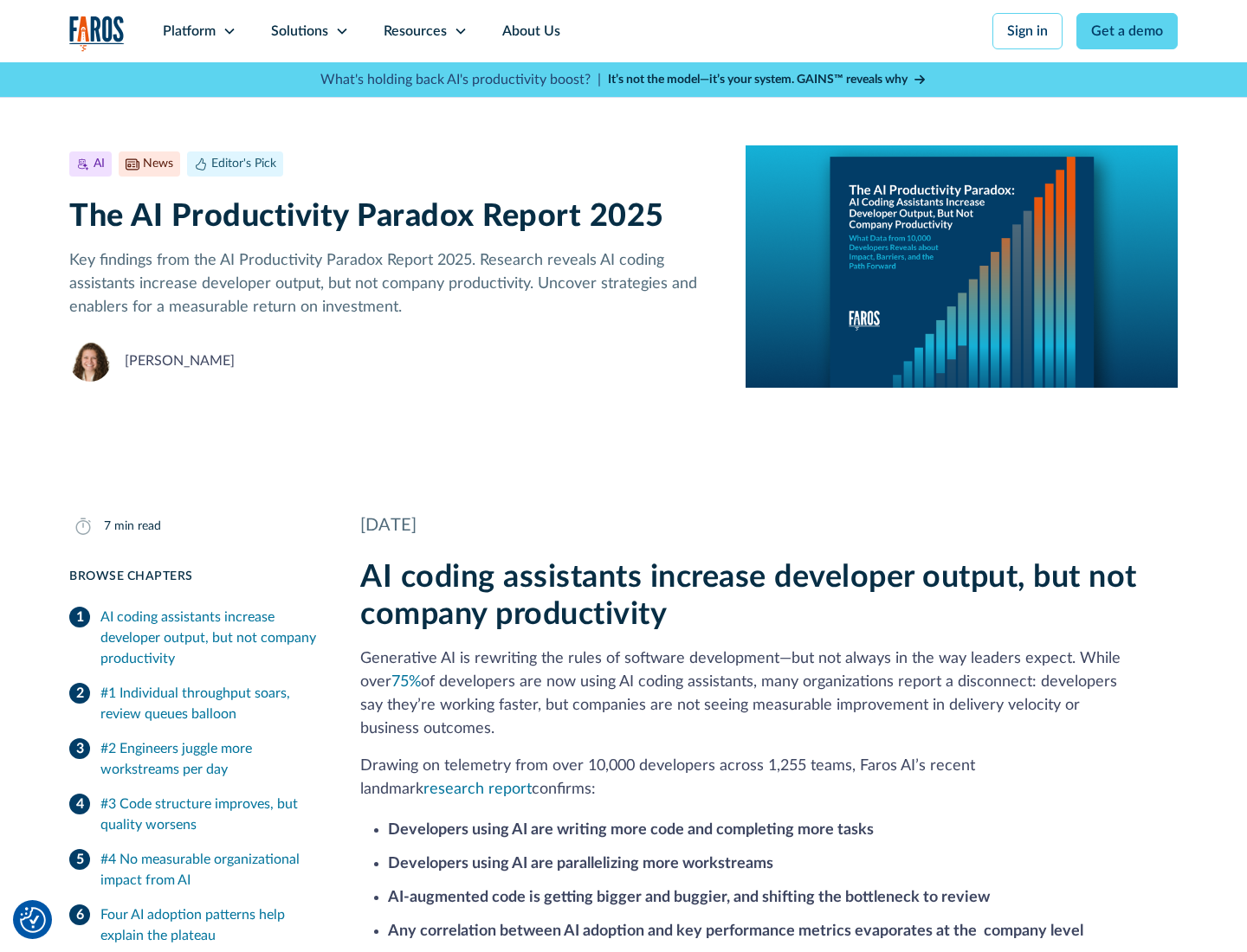
click at [459, 31] on icon at bounding box center [461, 31] width 14 height 14
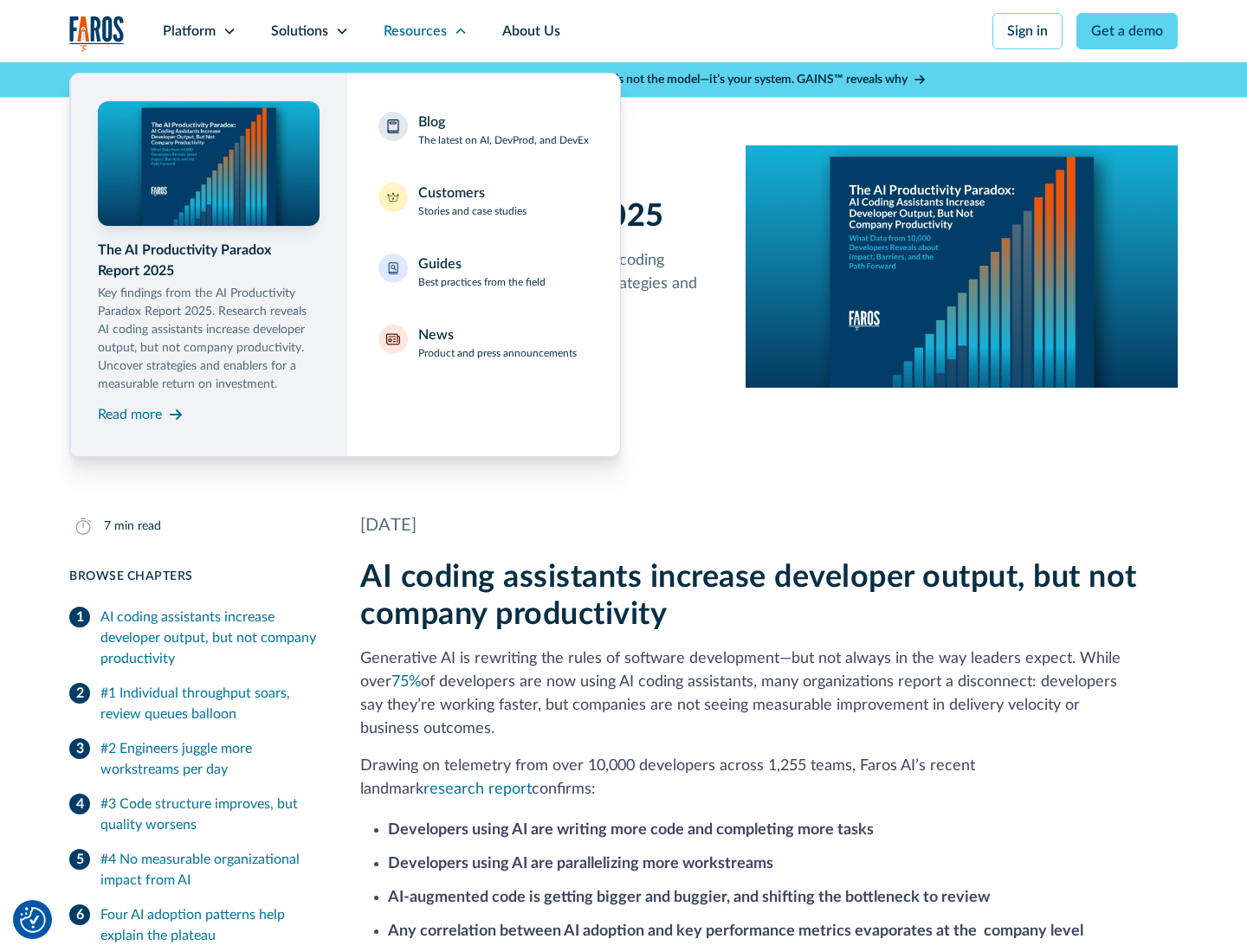
click at [503, 130] on div "Blog The latest on AI, DevProd, and DevEx" at bounding box center [504, 129] width 171 height 36
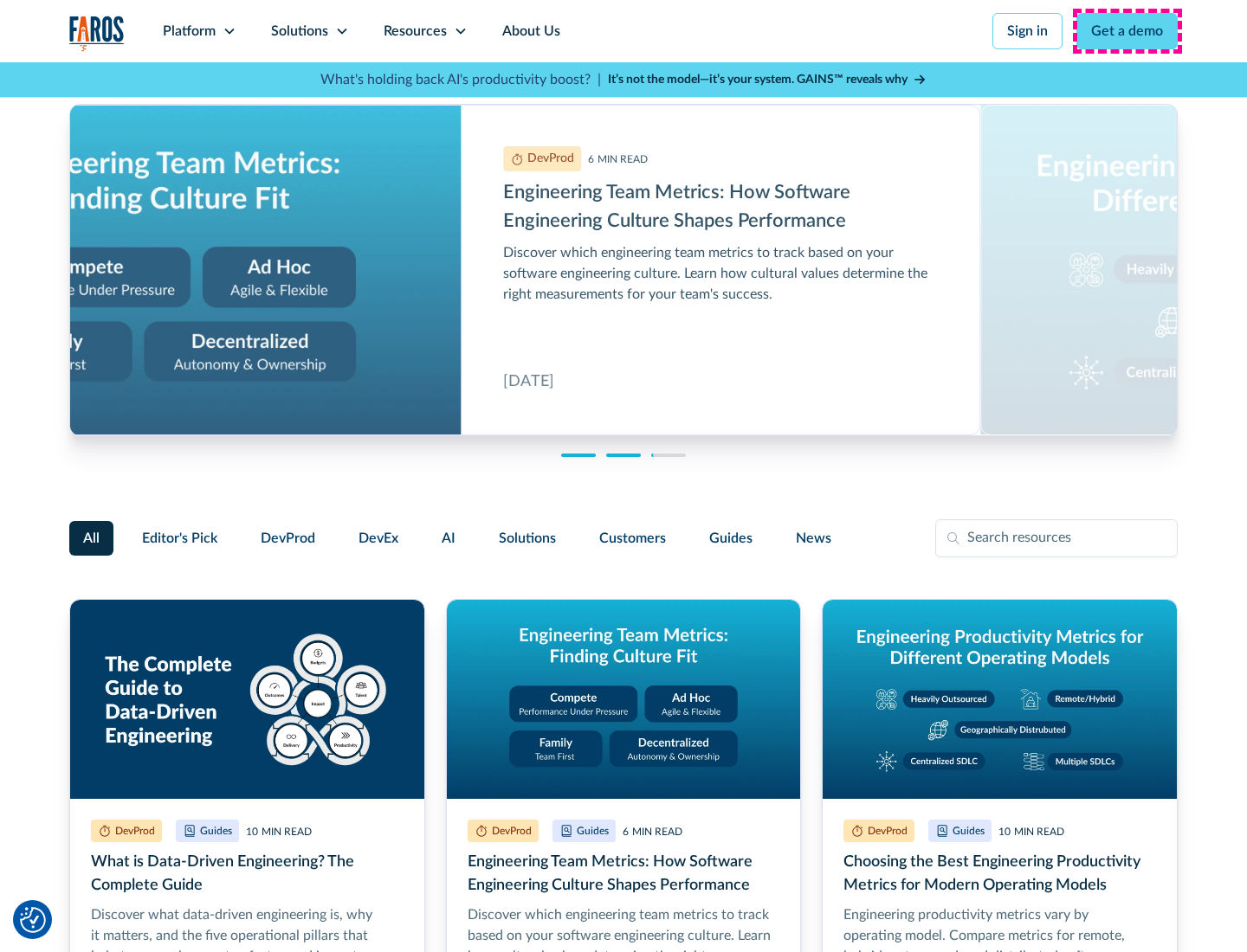
click at [1128, 31] on link "Get a demo" at bounding box center [1127, 31] width 101 height 36
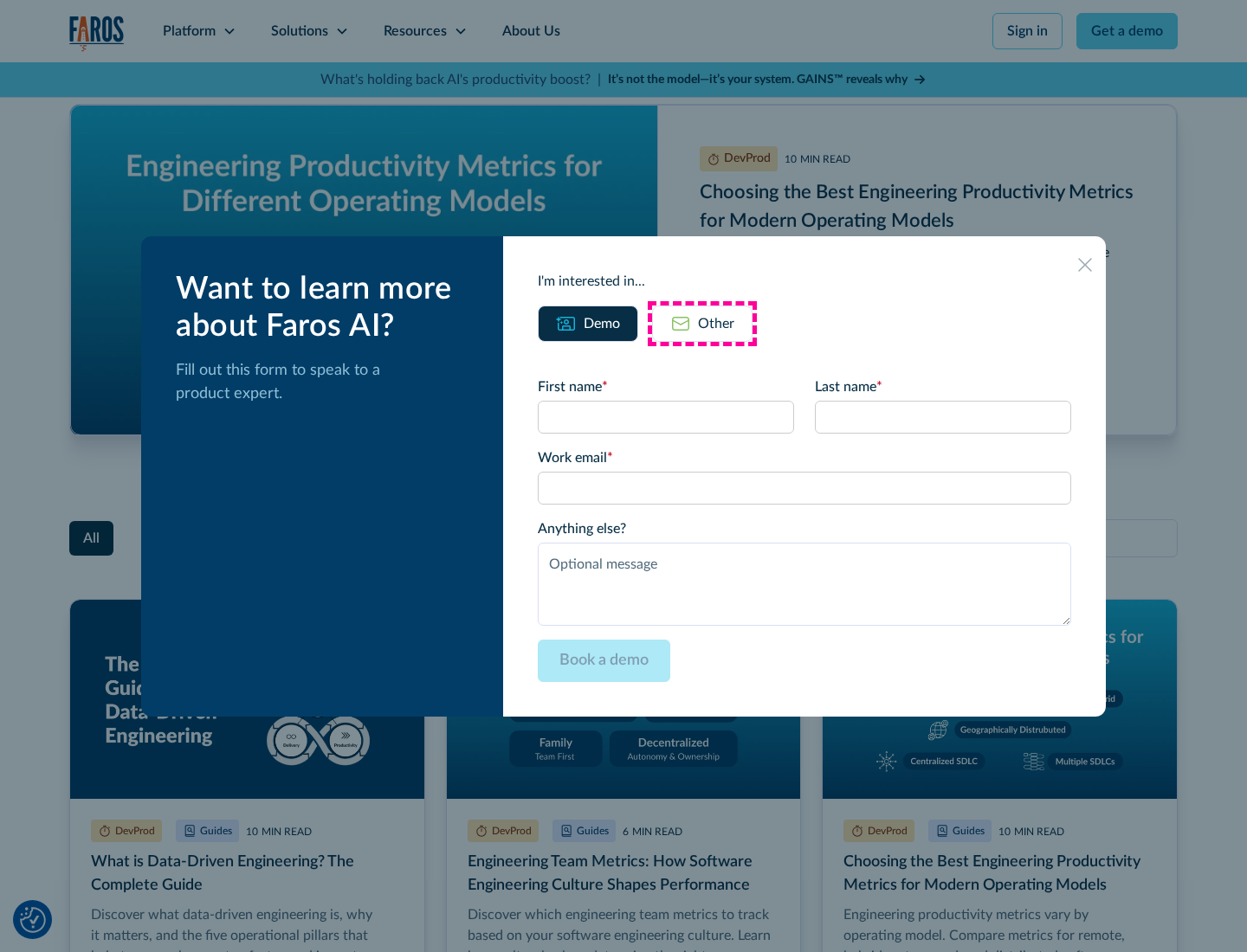
click at [702, 323] on div "Other" at bounding box center [716, 323] width 36 height 20
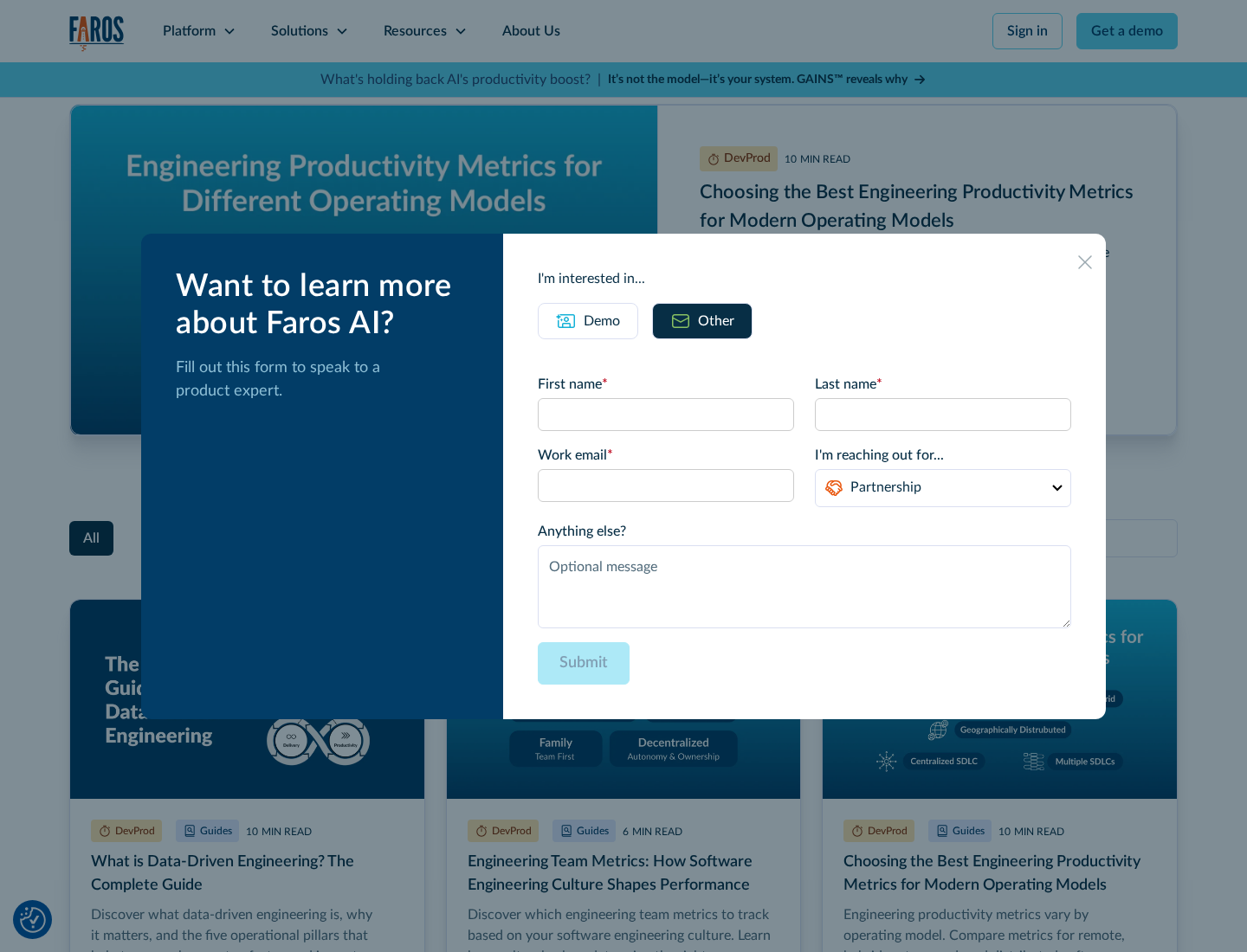
click at [1085, 261] on icon at bounding box center [1085, 263] width 14 height 14
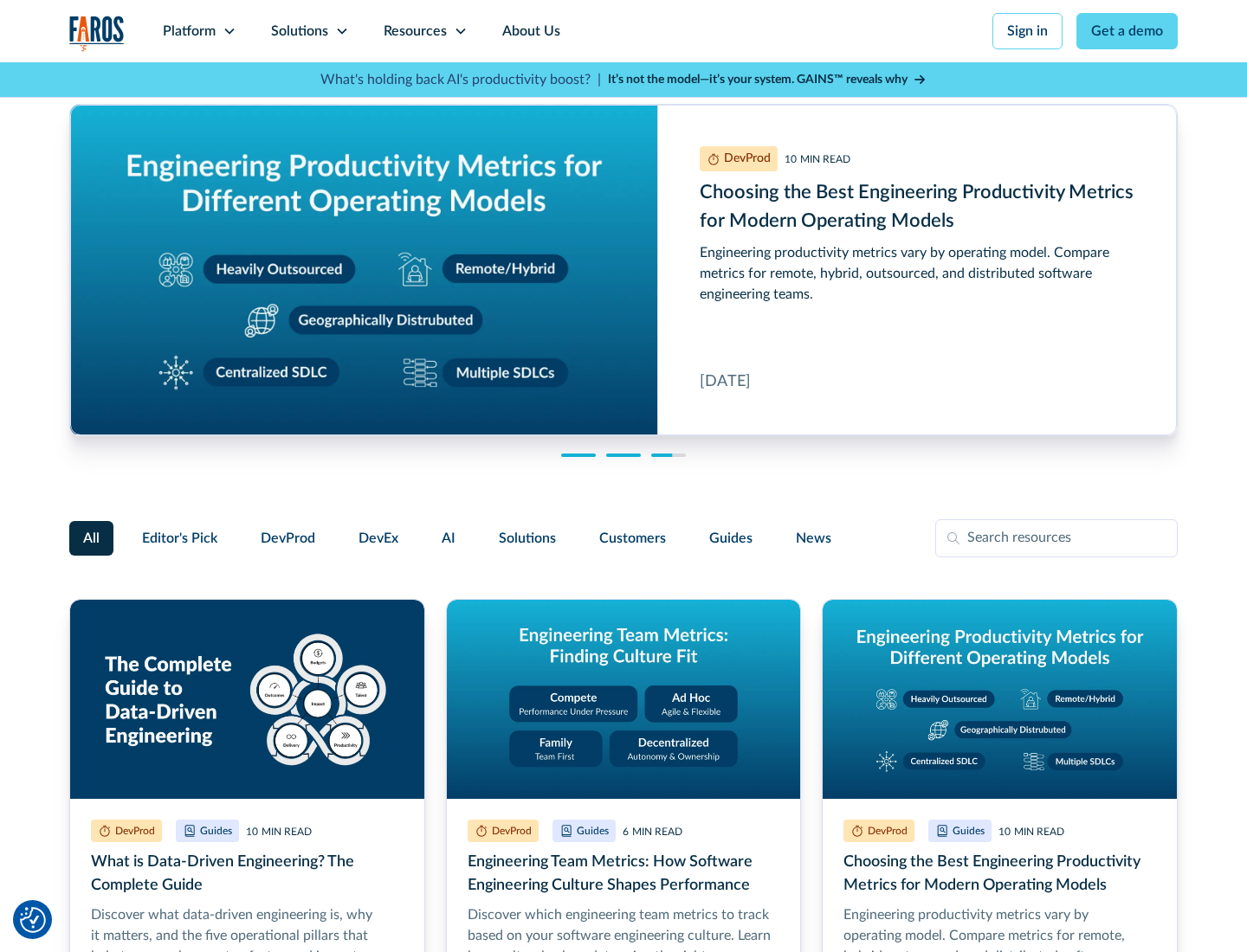
click at [529, 31] on link "About Us" at bounding box center [531, 31] width 93 height 62
